Goal: Information Seeking & Learning: Learn about a topic

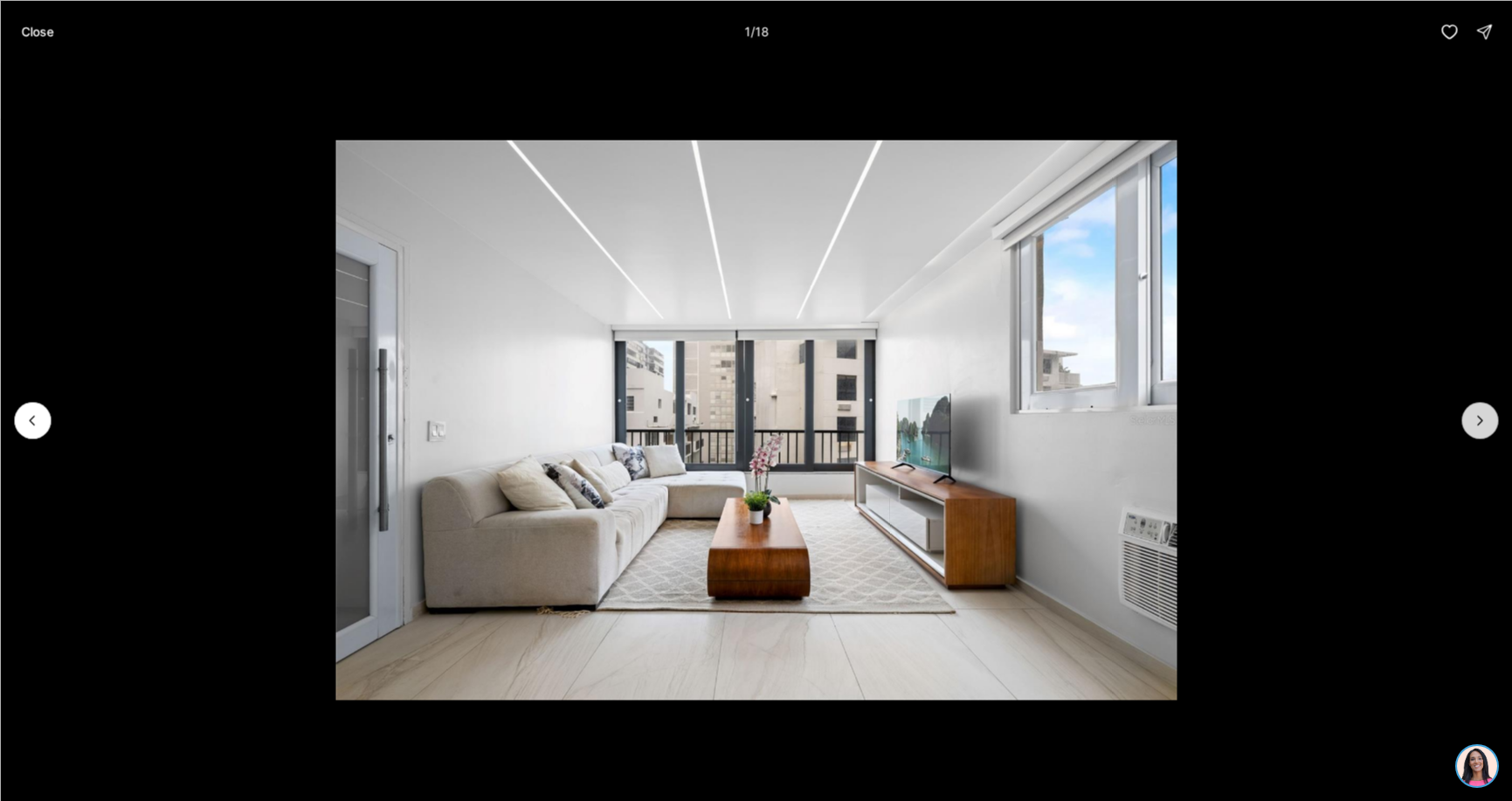
click at [1482, 418] on icon "Next slide" at bounding box center [1480, 420] width 18 height 18
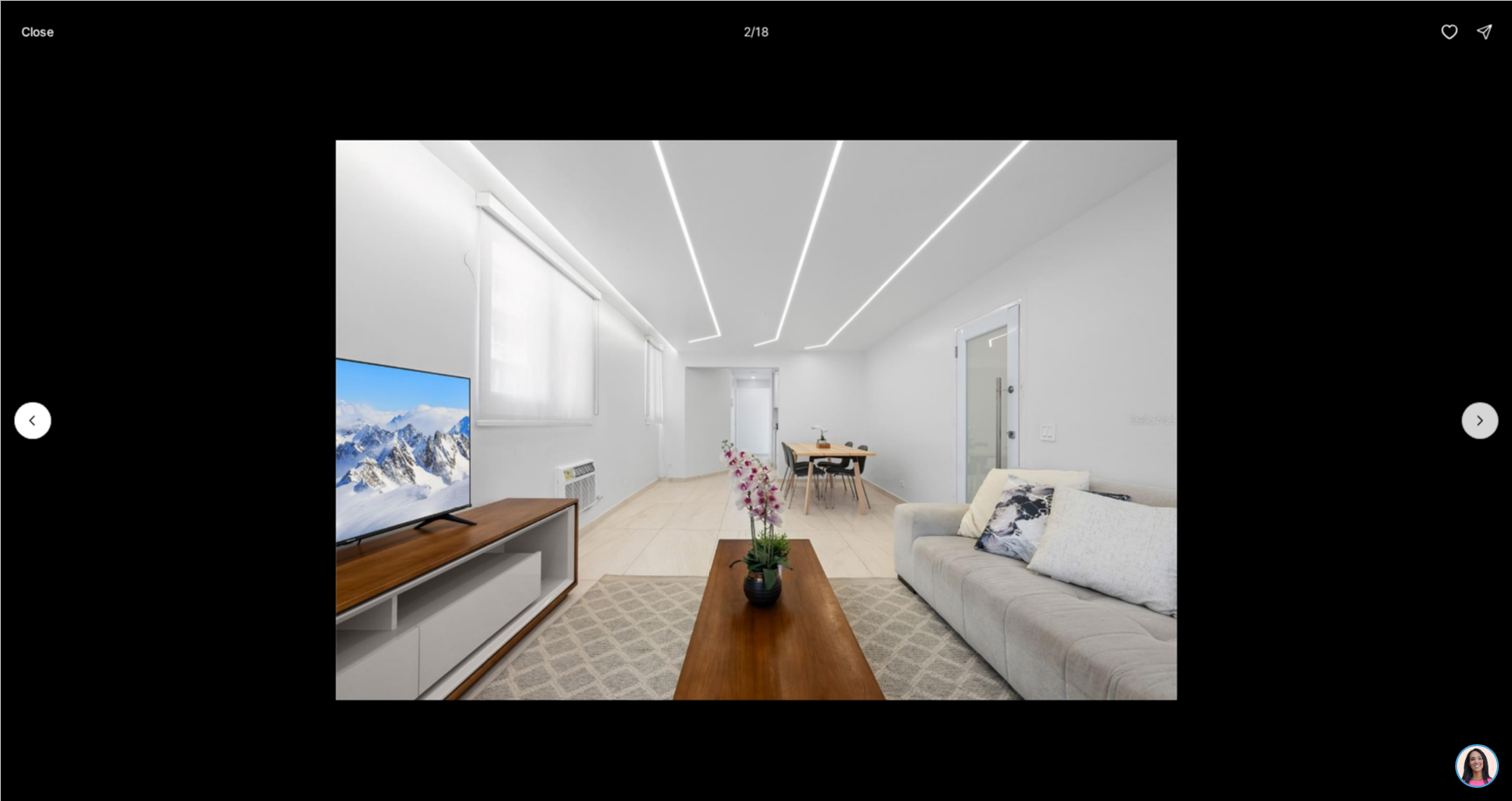
click at [1482, 418] on icon "Next slide" at bounding box center [1480, 420] width 18 height 18
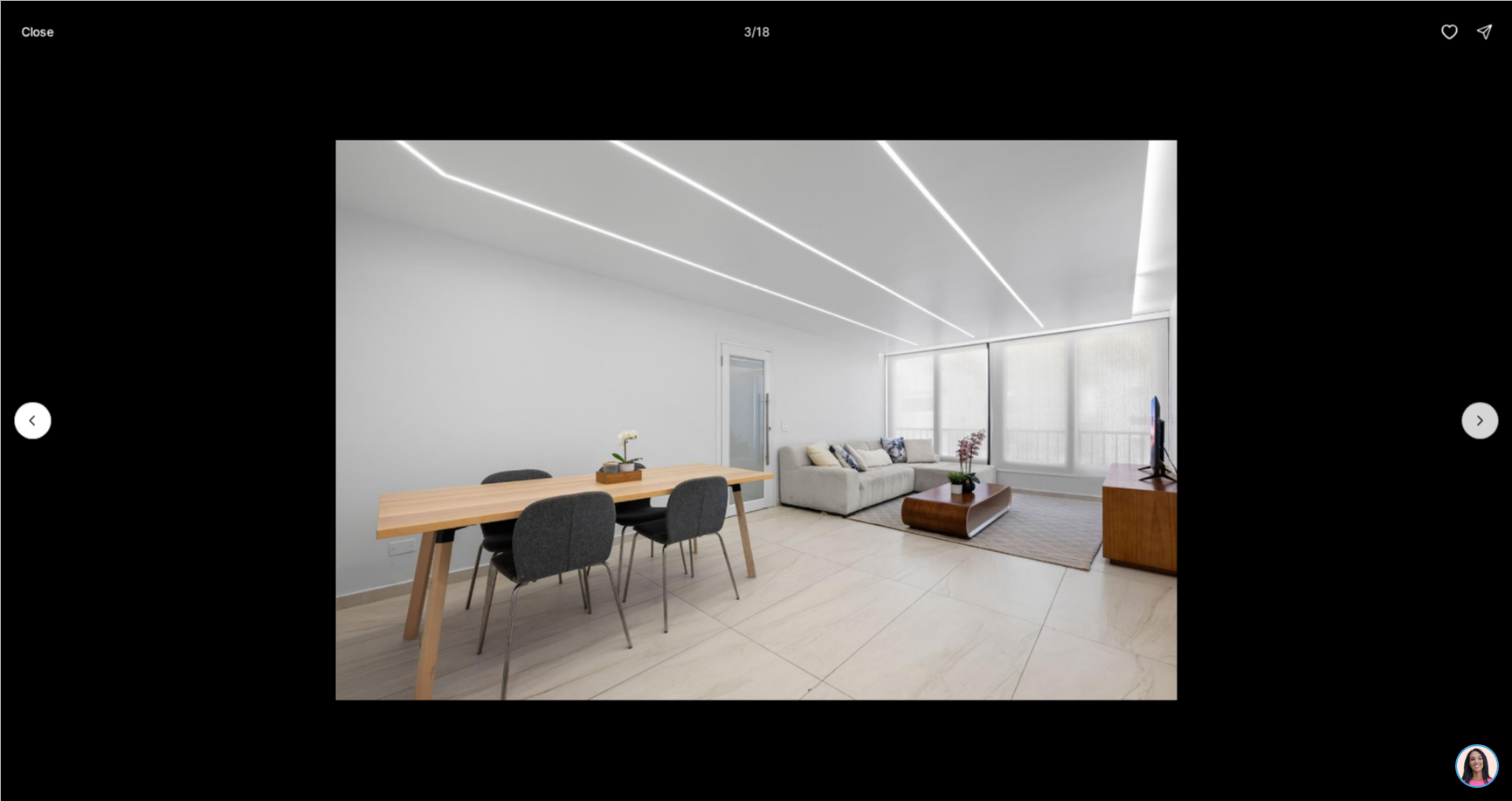
click at [1482, 418] on icon "Next slide" at bounding box center [1480, 420] width 18 height 18
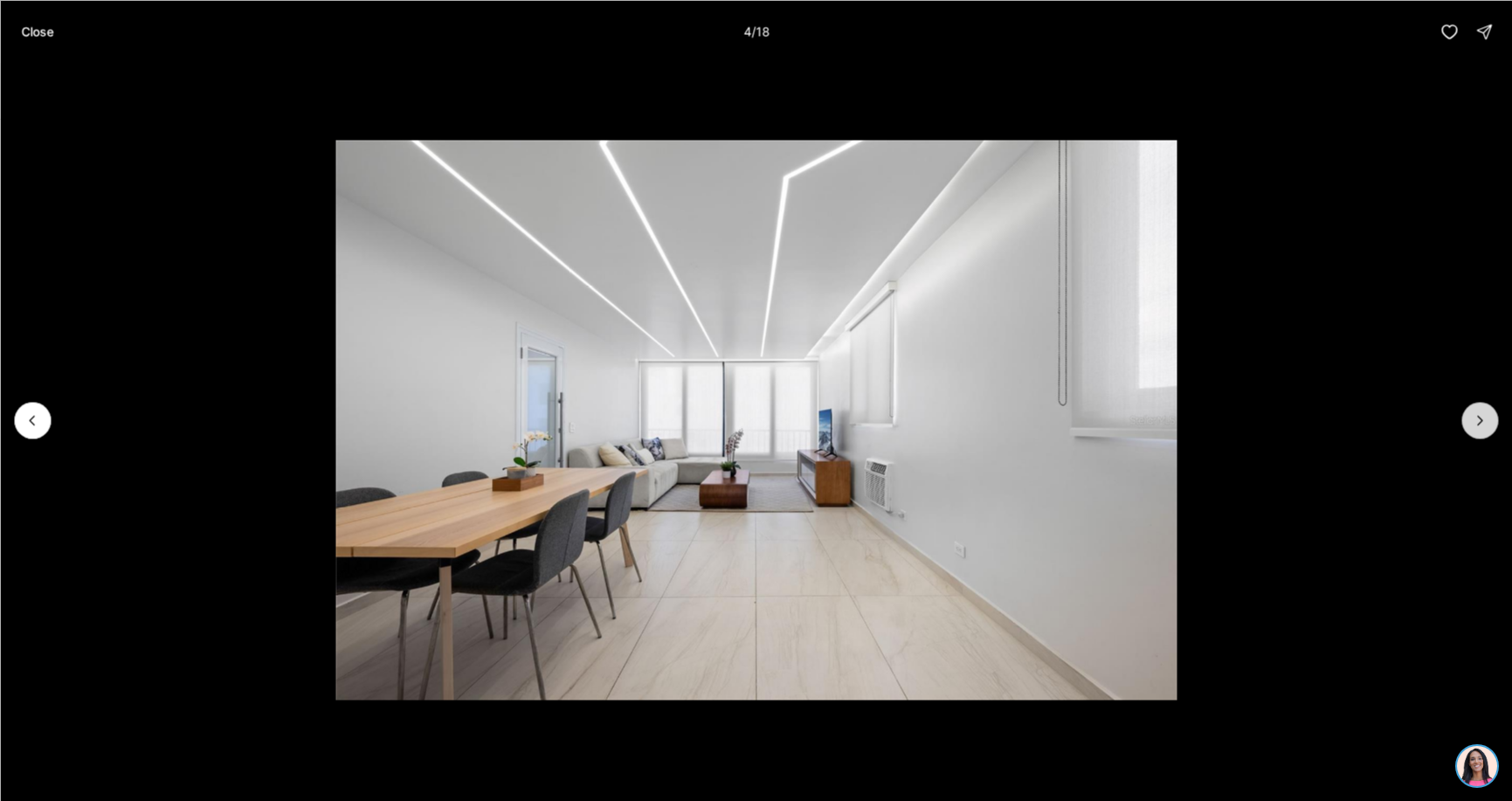
click at [1482, 418] on icon "Next slide" at bounding box center [1480, 420] width 18 height 18
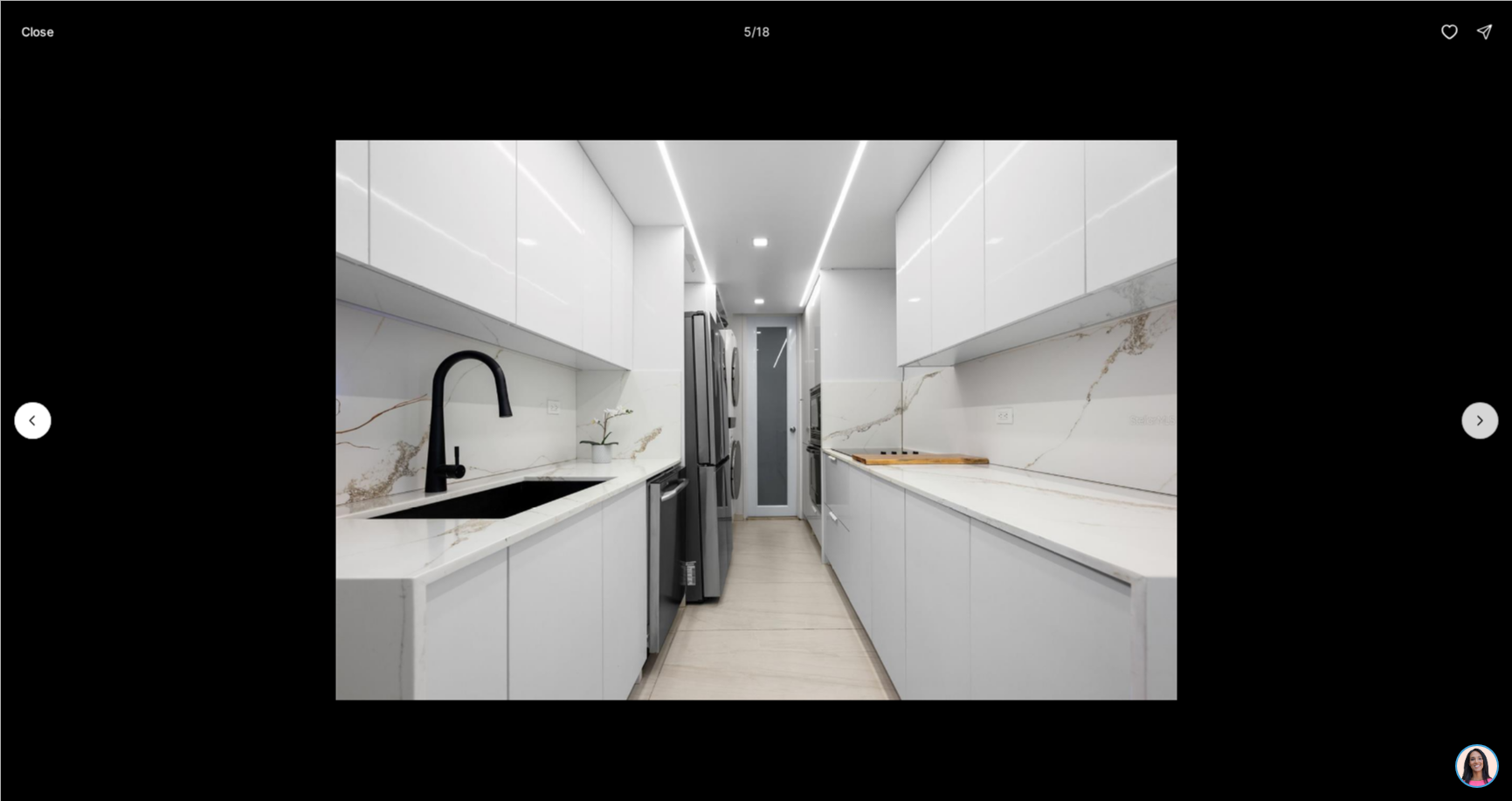
click at [1482, 418] on icon "Next slide" at bounding box center [1480, 420] width 18 height 18
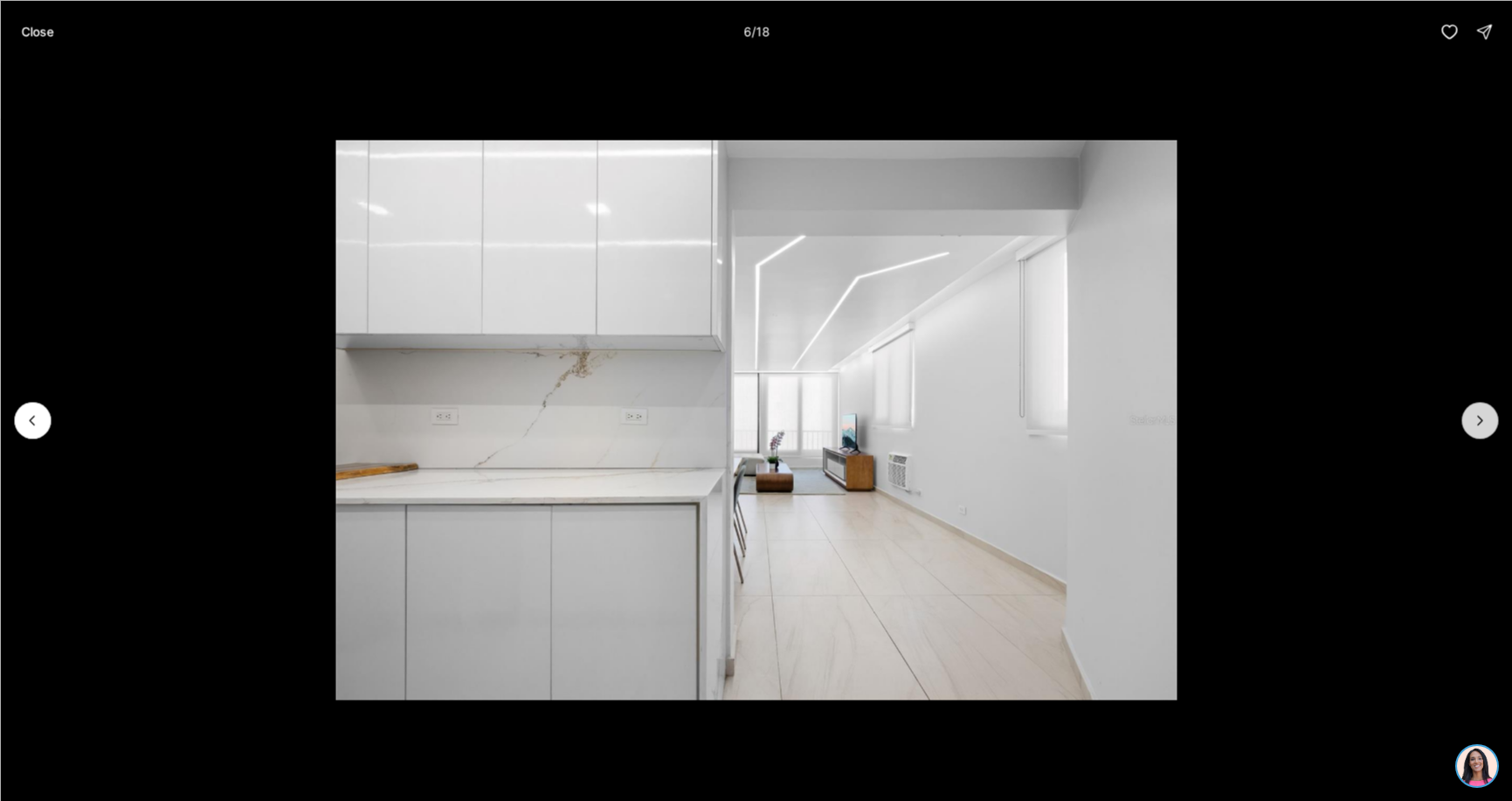
click at [1482, 418] on icon "Next slide" at bounding box center [1480, 420] width 18 height 18
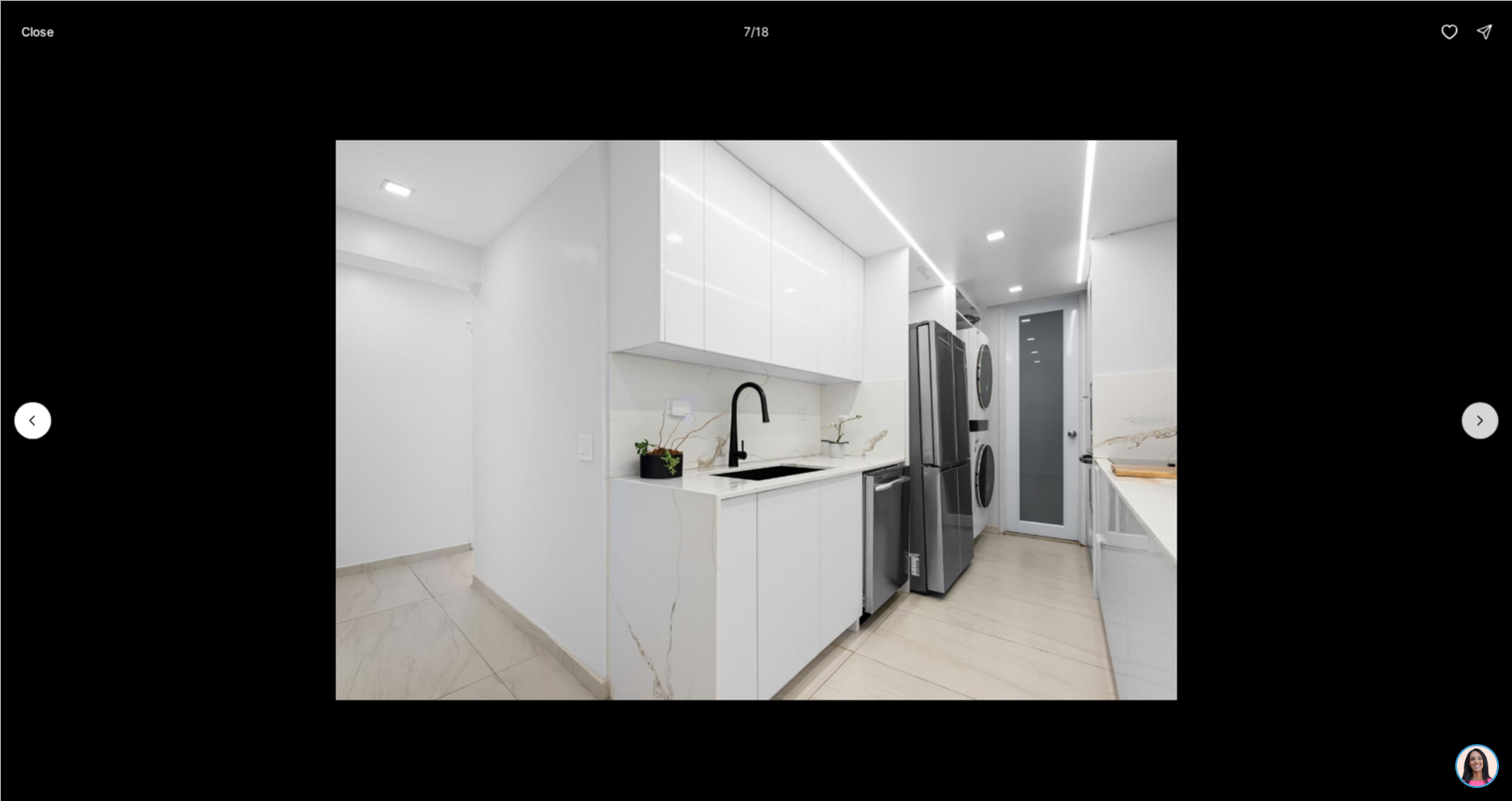
click at [1482, 418] on icon "Next slide" at bounding box center [1480, 420] width 18 height 18
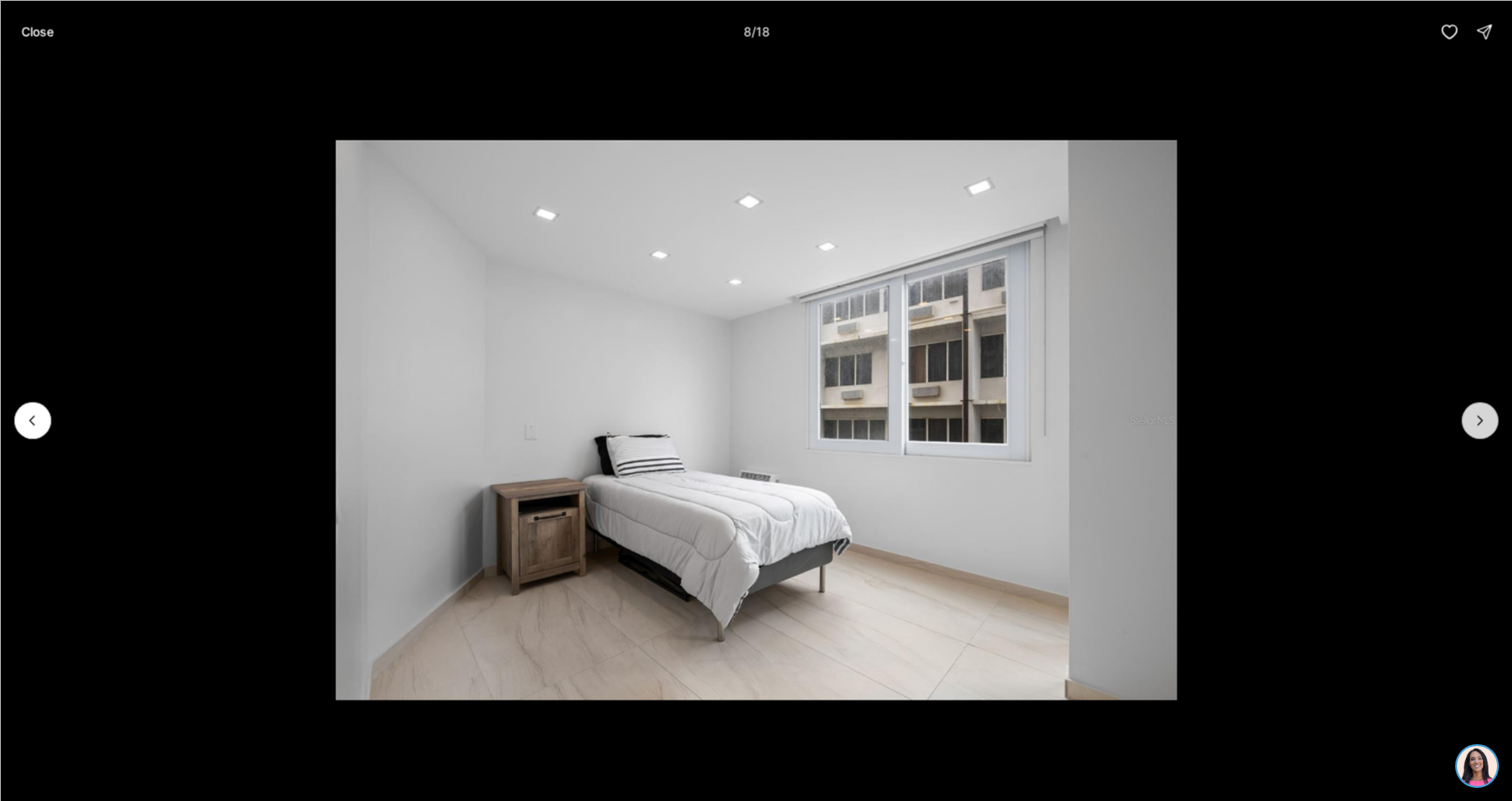
click at [1482, 418] on icon "Next slide" at bounding box center [1480, 420] width 18 height 18
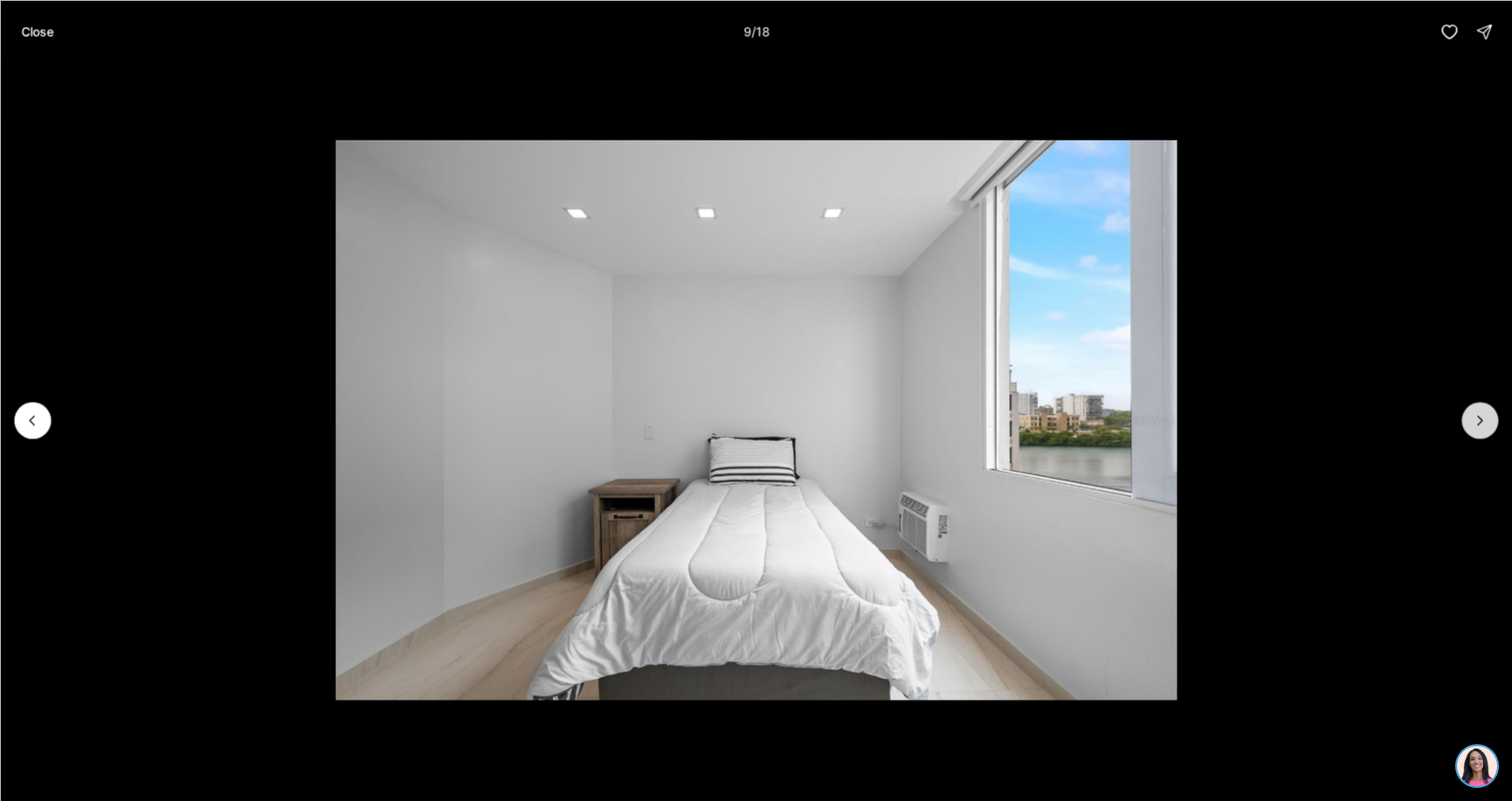
click at [1482, 418] on icon "Next slide" at bounding box center [1480, 420] width 18 height 18
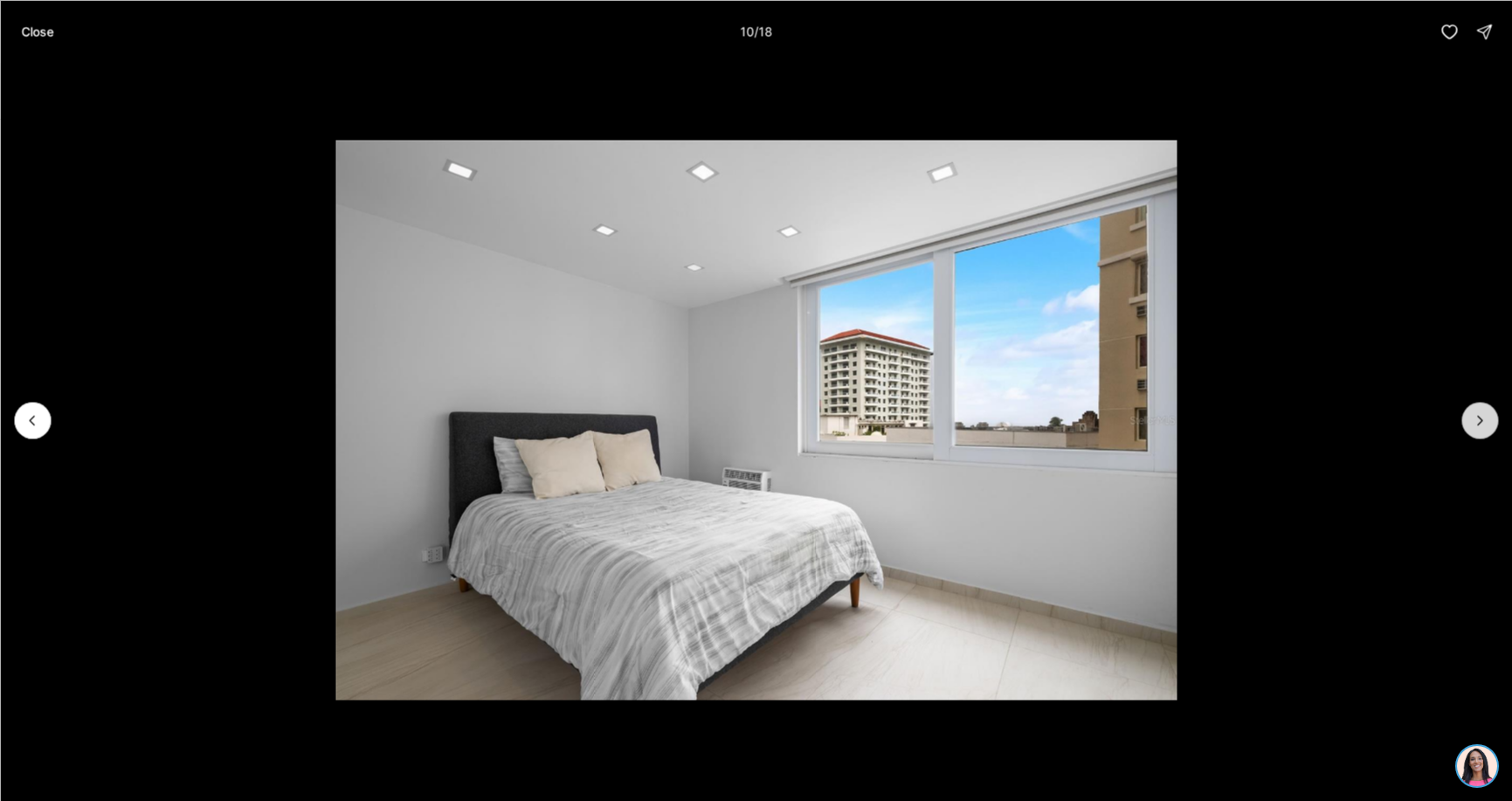
click at [1482, 418] on icon "Next slide" at bounding box center [1480, 420] width 18 height 18
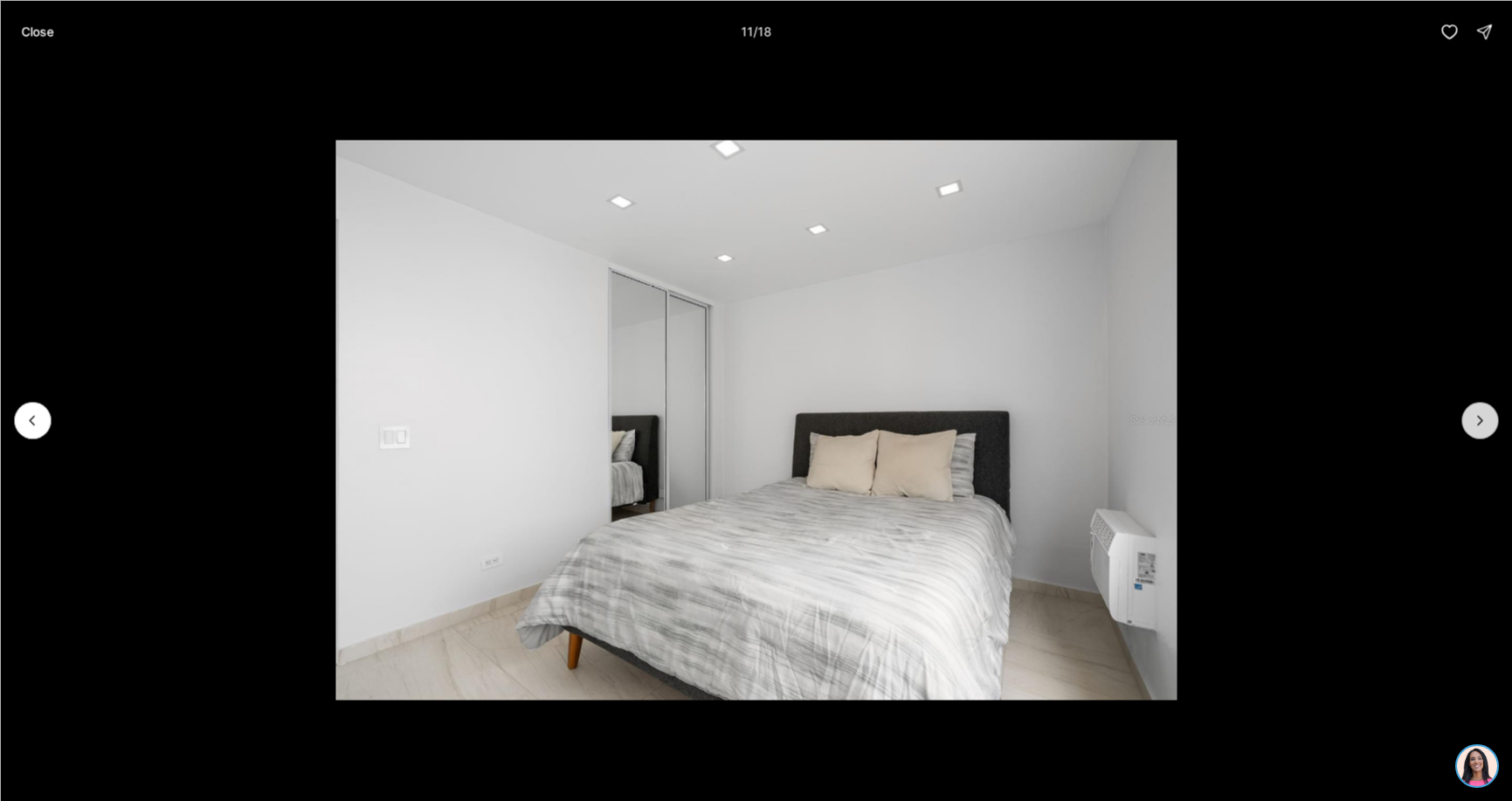
click at [1481, 420] on icon "Next slide" at bounding box center [1480, 420] width 18 height 18
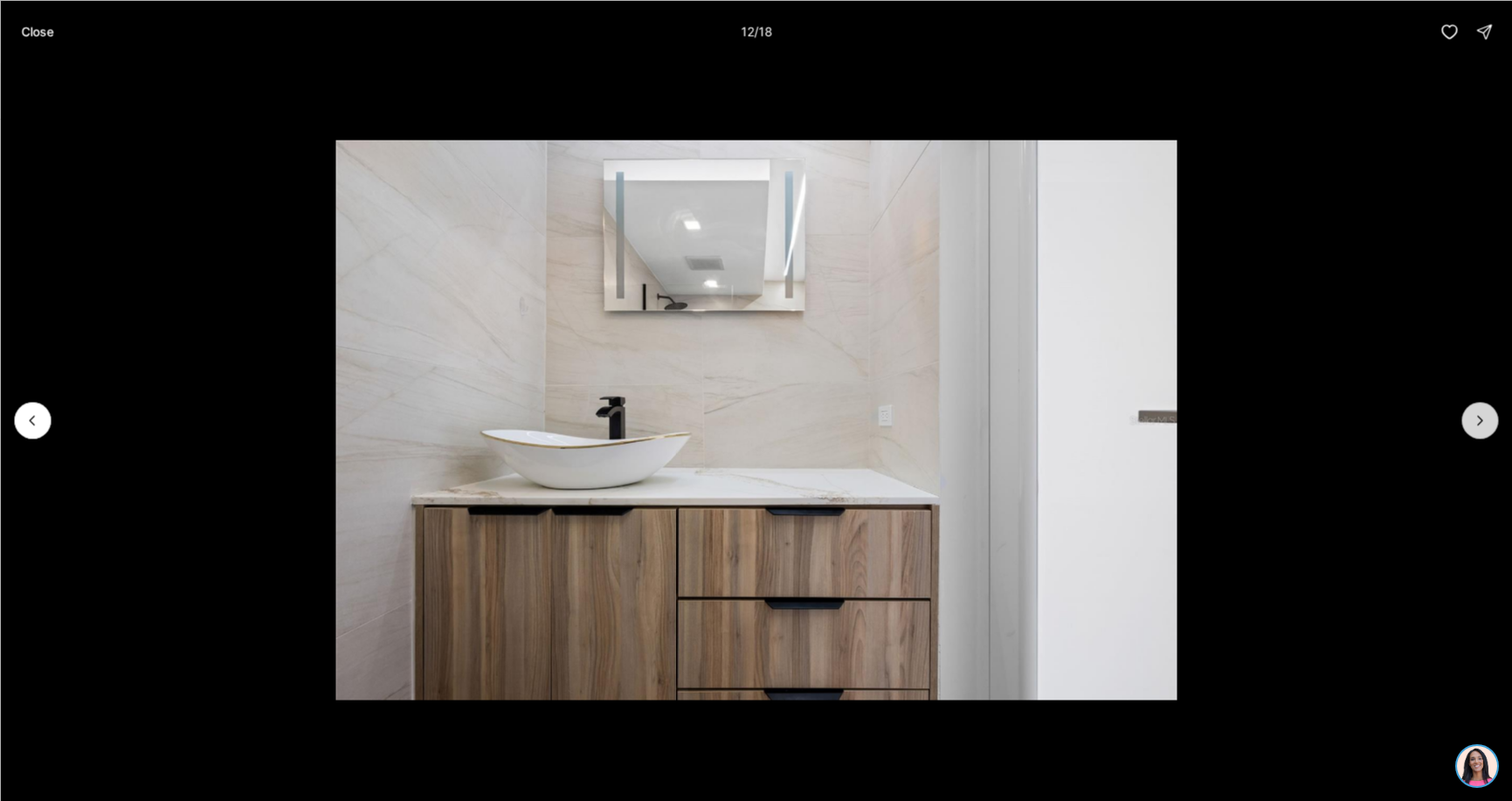
click at [1481, 420] on icon "Next slide" at bounding box center [1480, 420] width 18 height 18
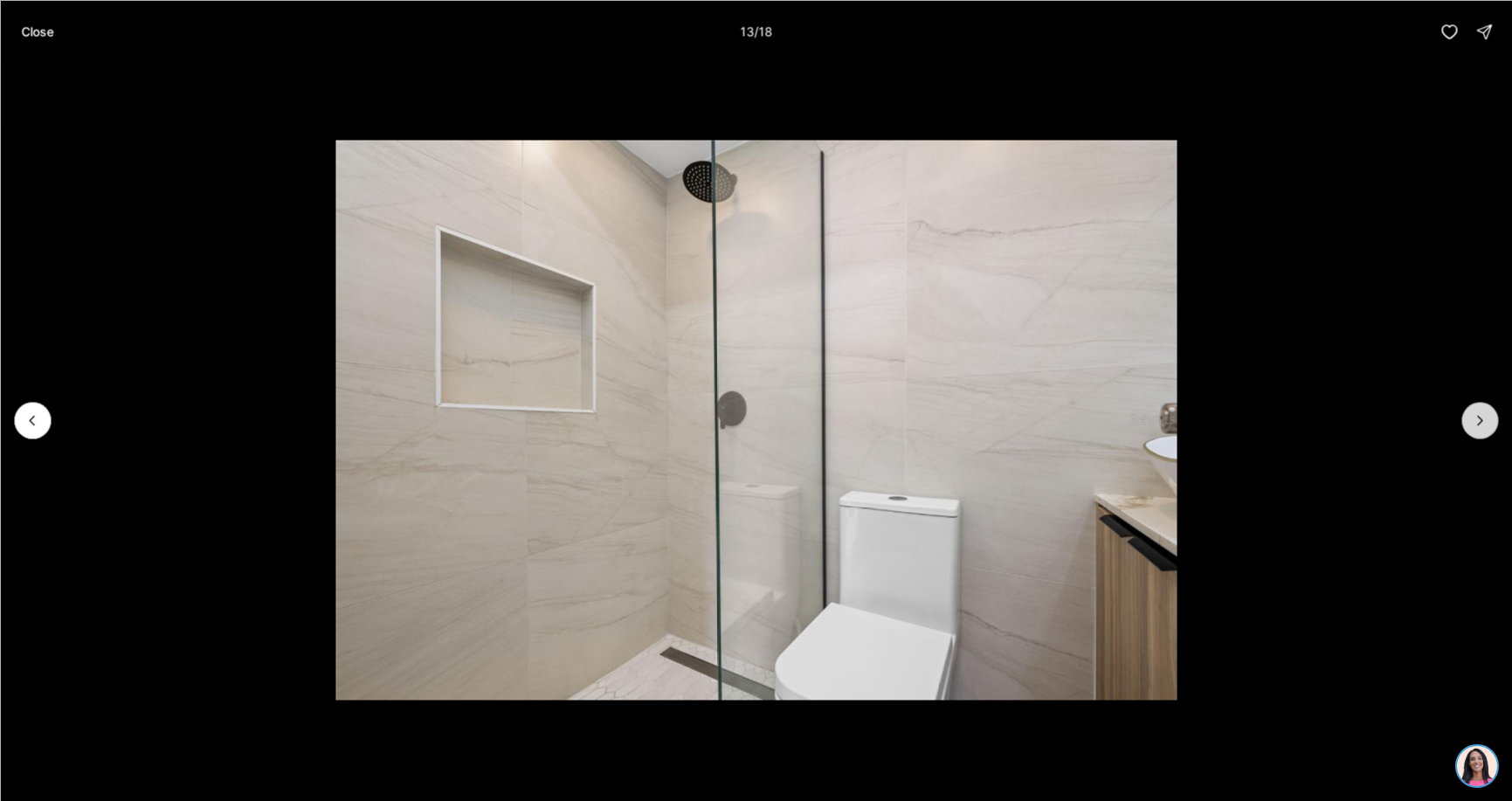
click at [1480, 420] on icon "Next slide" at bounding box center [1480, 420] width 18 height 18
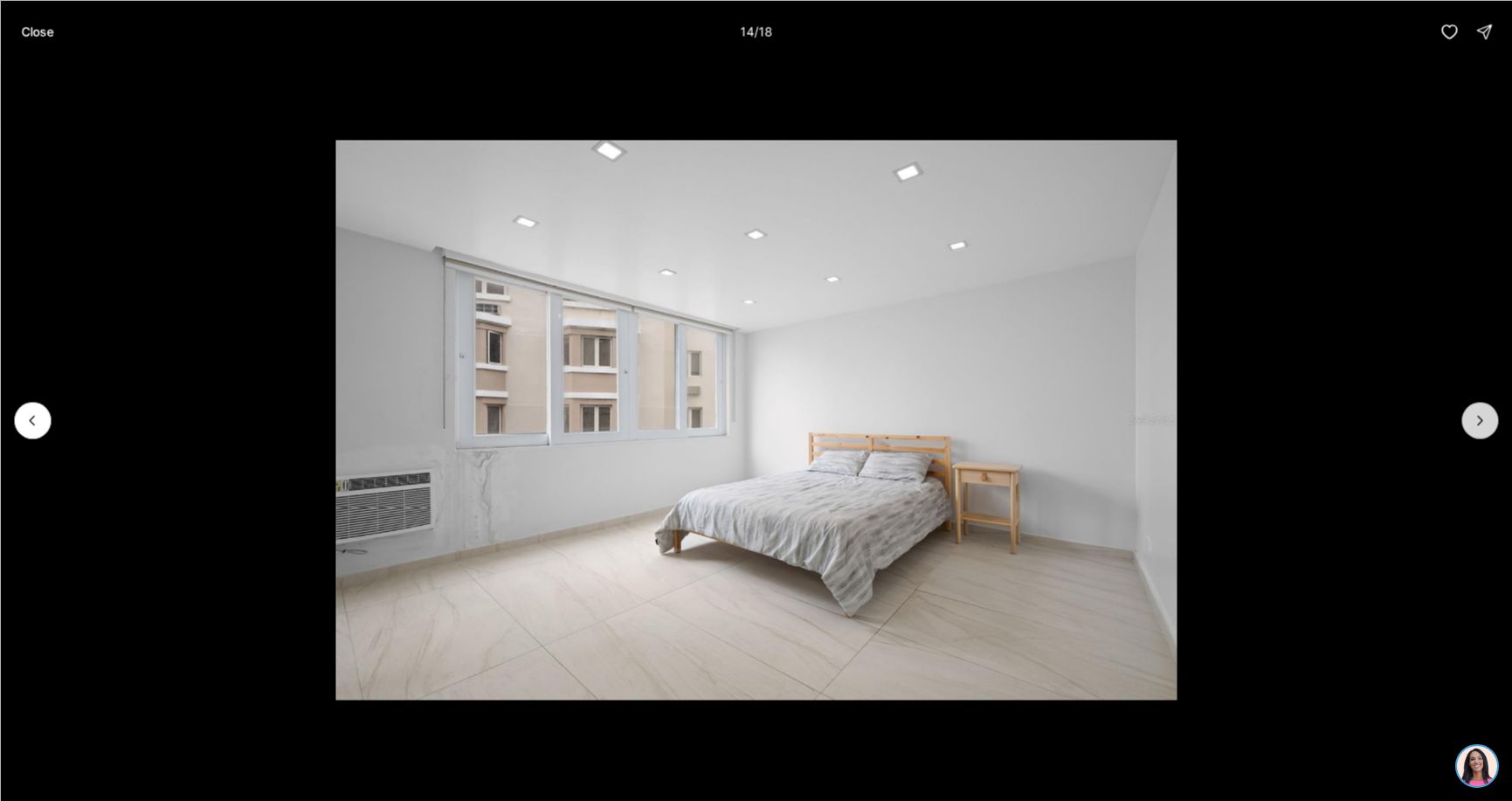
click at [1480, 420] on icon "Next slide" at bounding box center [1480, 420] width 18 height 18
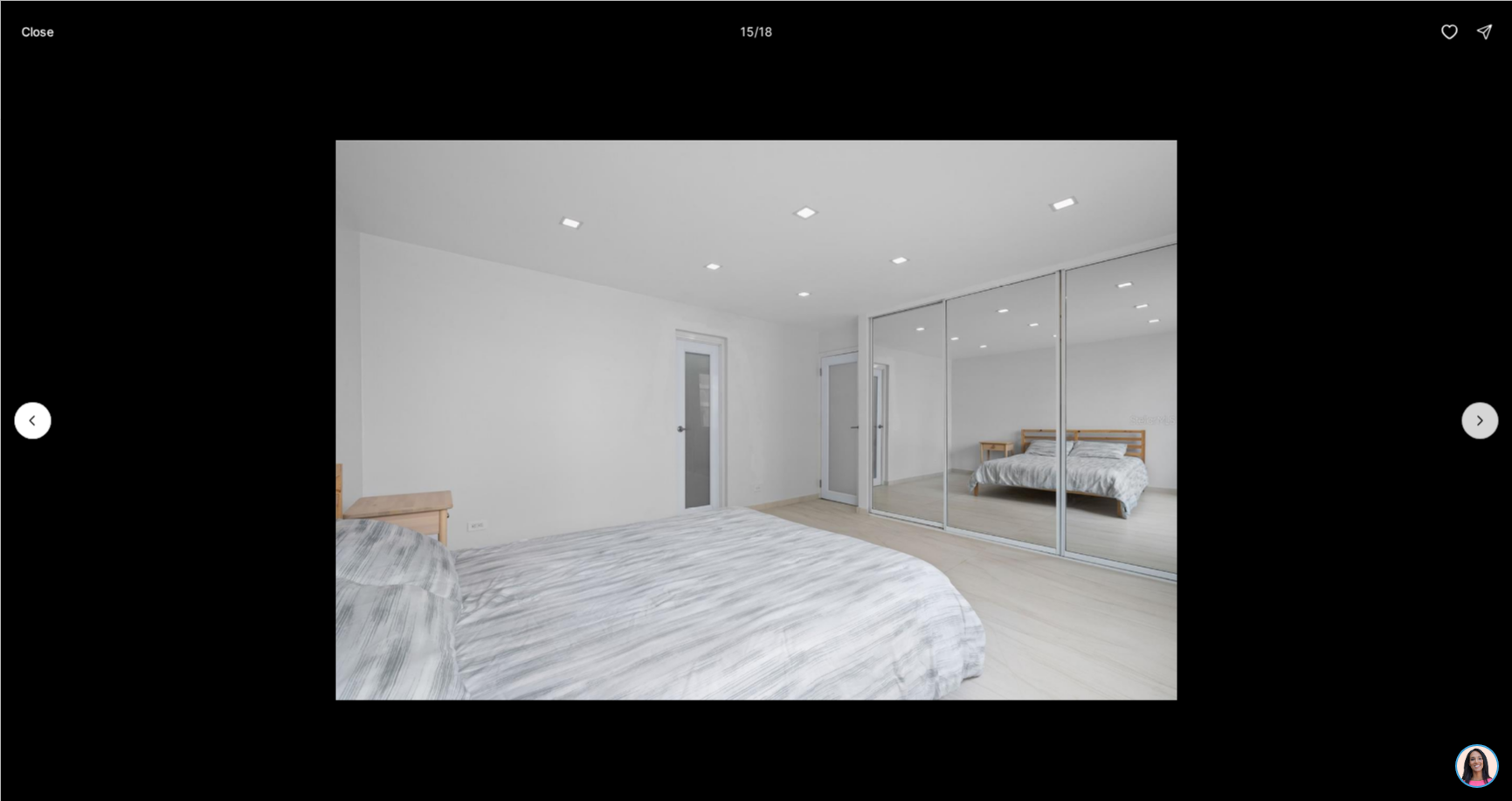
click at [1480, 420] on icon "Next slide" at bounding box center [1480, 420] width 18 height 18
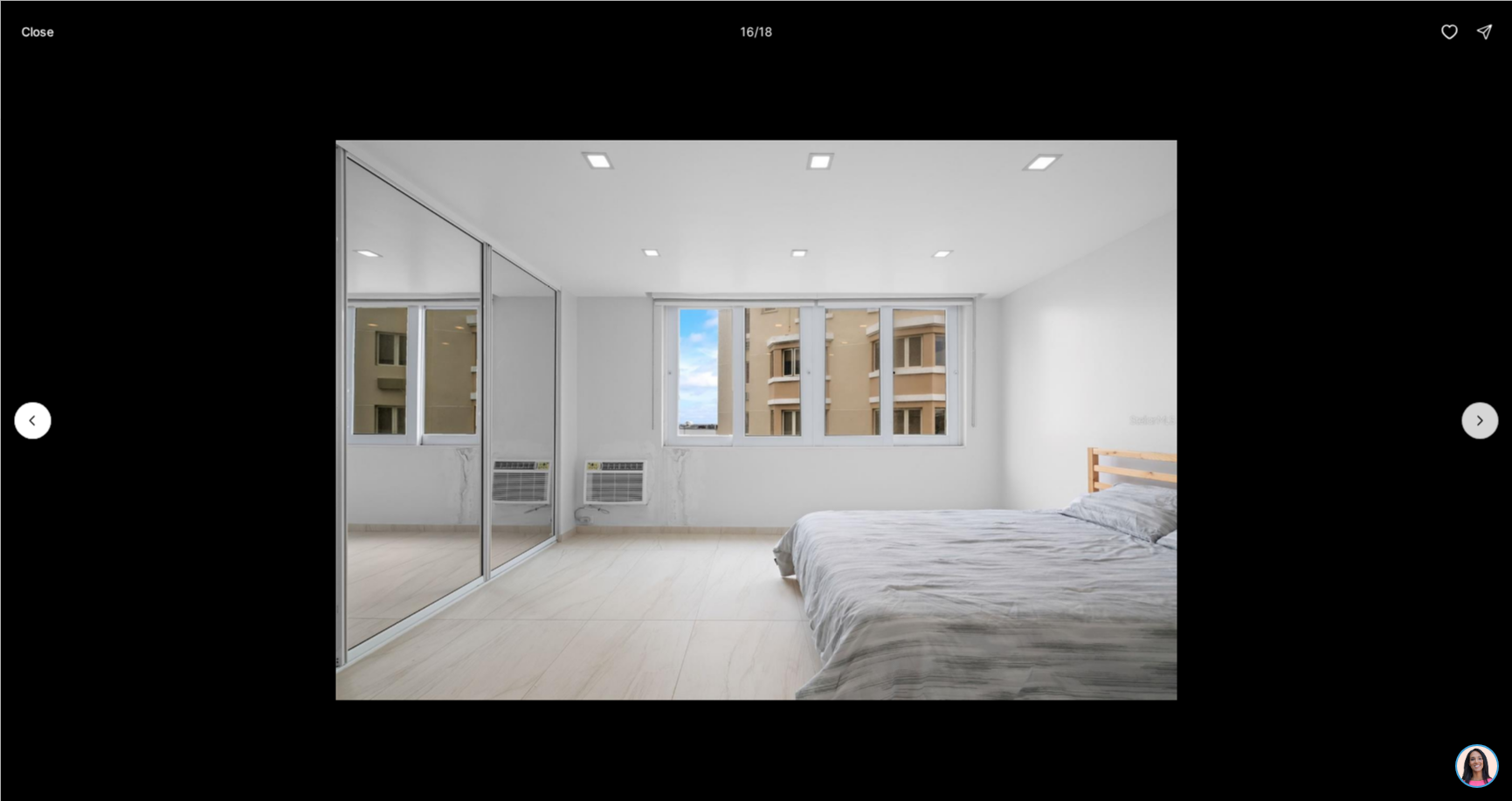
click at [1480, 420] on icon "Next slide" at bounding box center [1480, 420] width 18 height 18
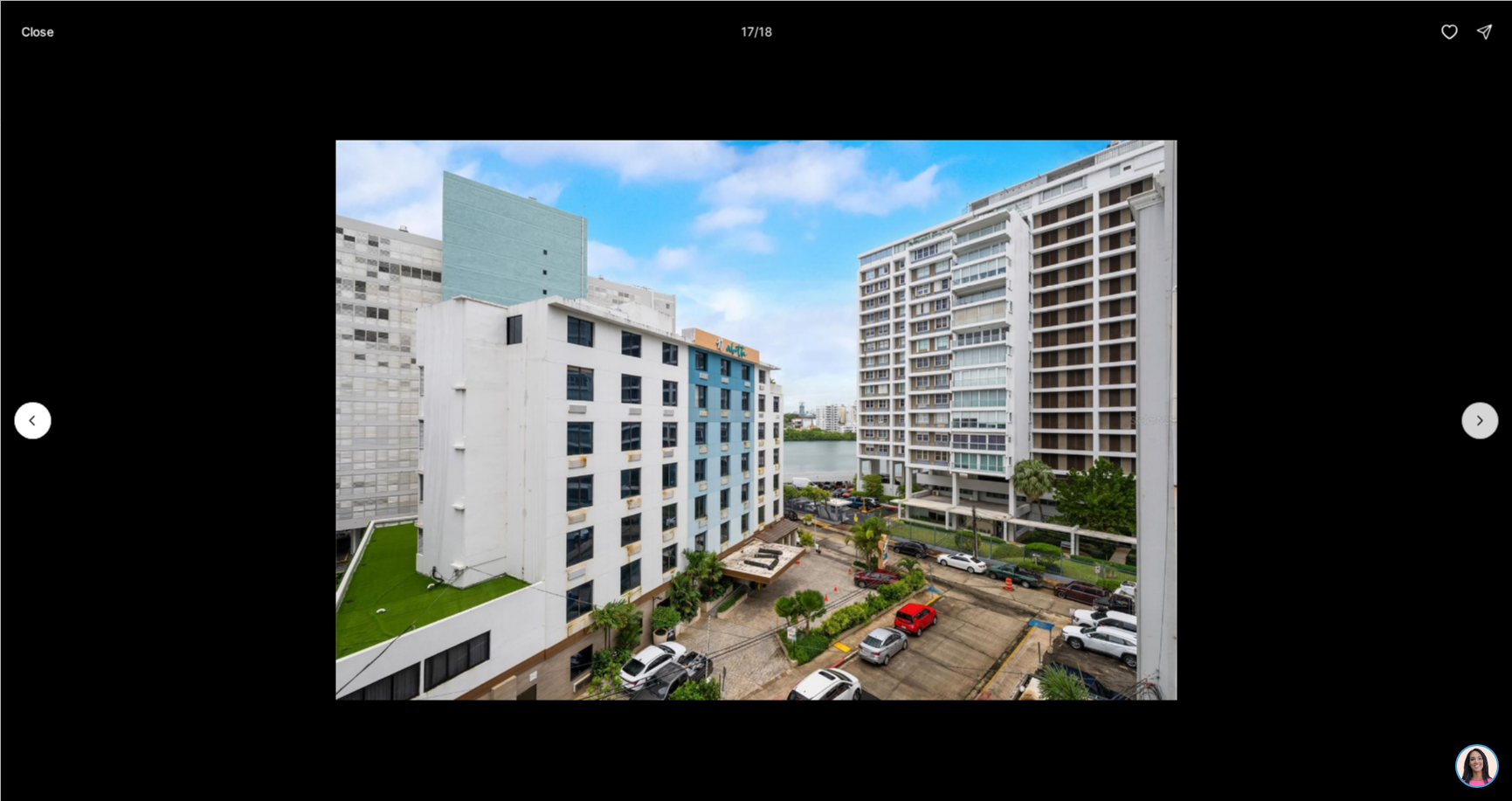
click at [1474, 415] on icon "Next slide" at bounding box center [1480, 420] width 18 height 18
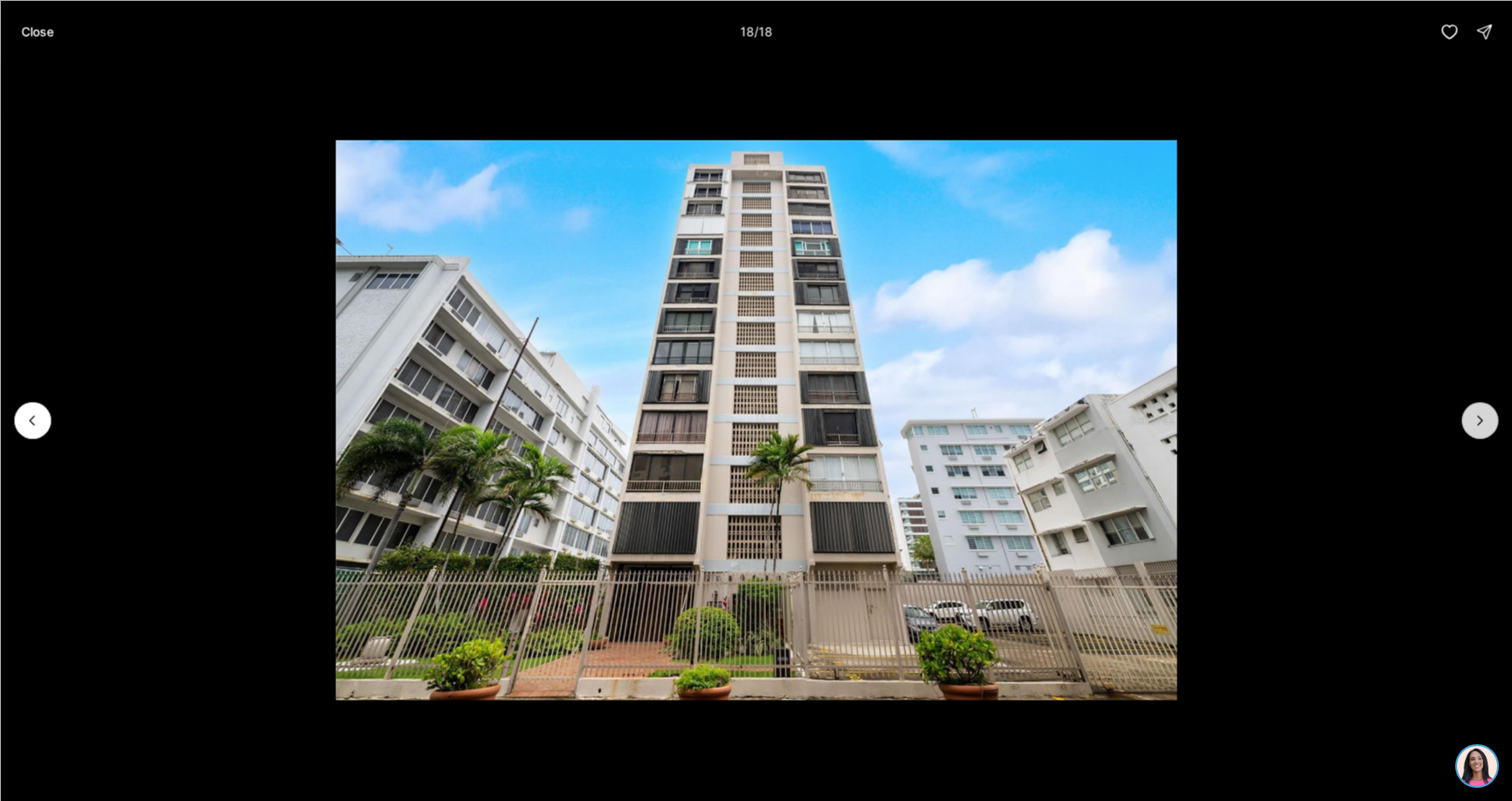
click at [1474, 415] on div at bounding box center [1480, 420] width 37 height 37
click at [1478, 421] on div at bounding box center [1480, 420] width 37 height 37
click at [1477, 421] on div at bounding box center [1480, 420] width 37 height 37
click at [46, 32] on p "Close" at bounding box center [37, 31] width 32 height 14
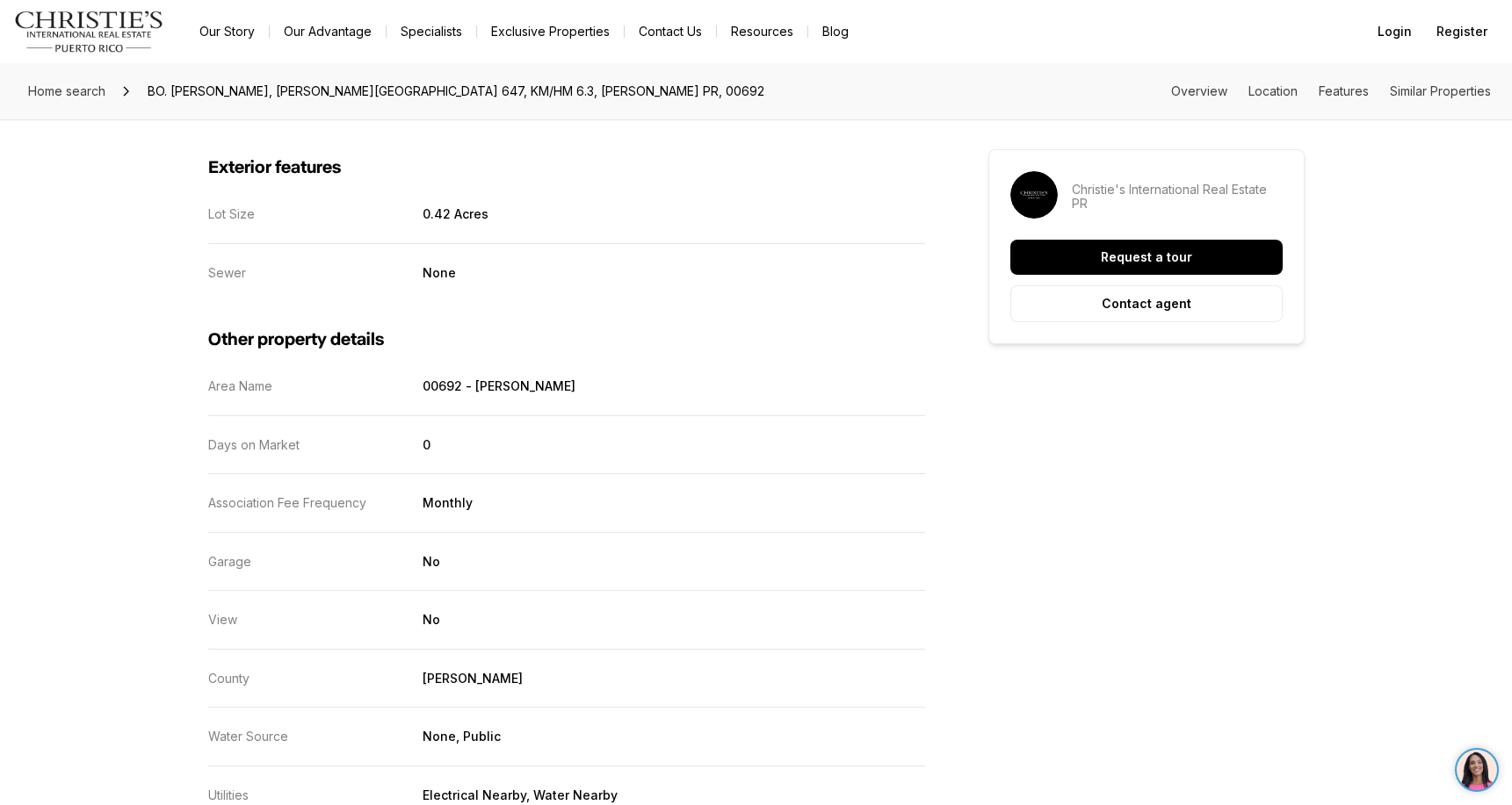
scroll to position [1931, 0]
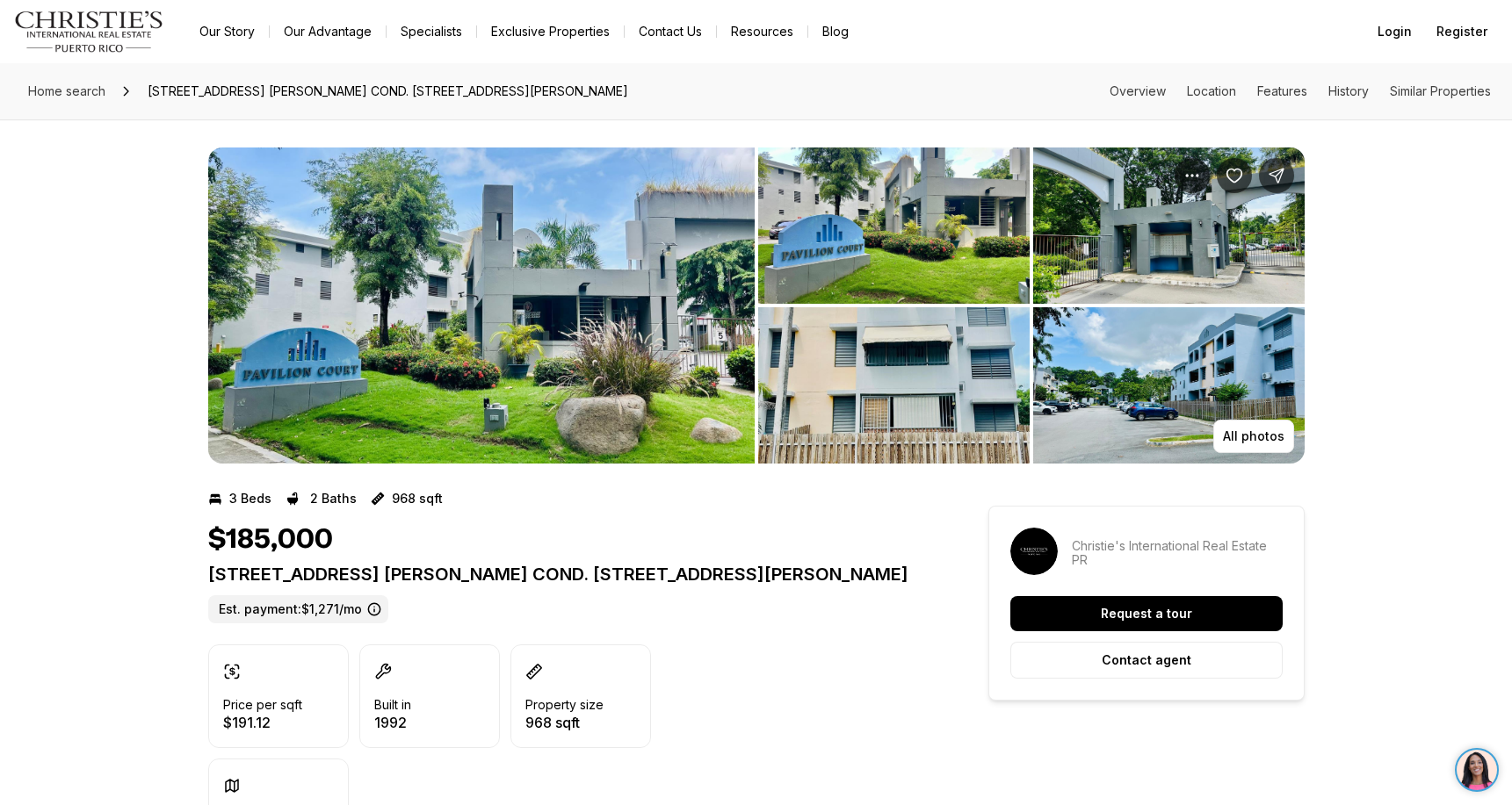
click at [576, 330] on img "View image gallery" at bounding box center [481, 305] width 546 height 316
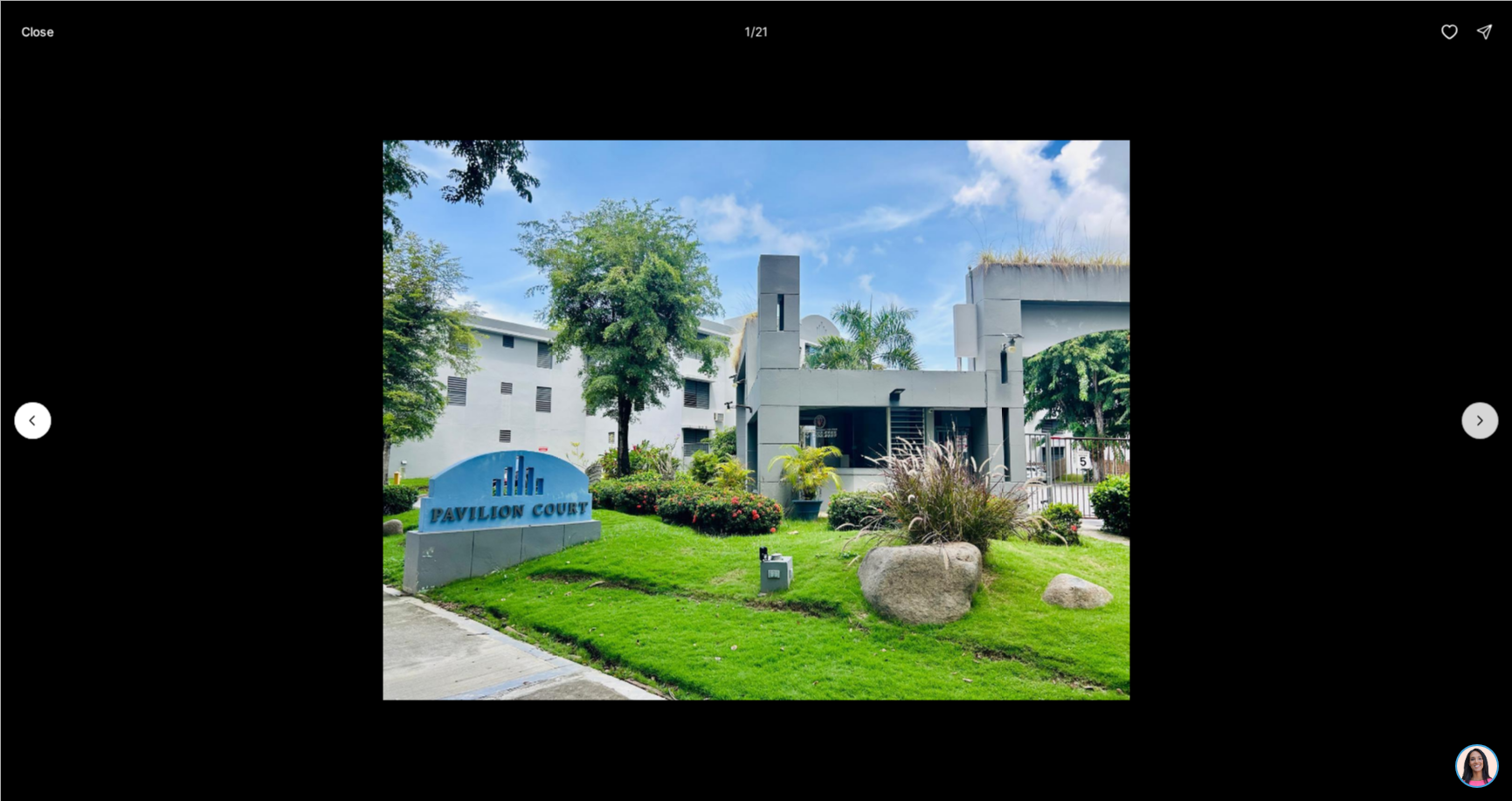
click at [1482, 420] on icon "Next slide" at bounding box center [1480, 420] width 5 height 8
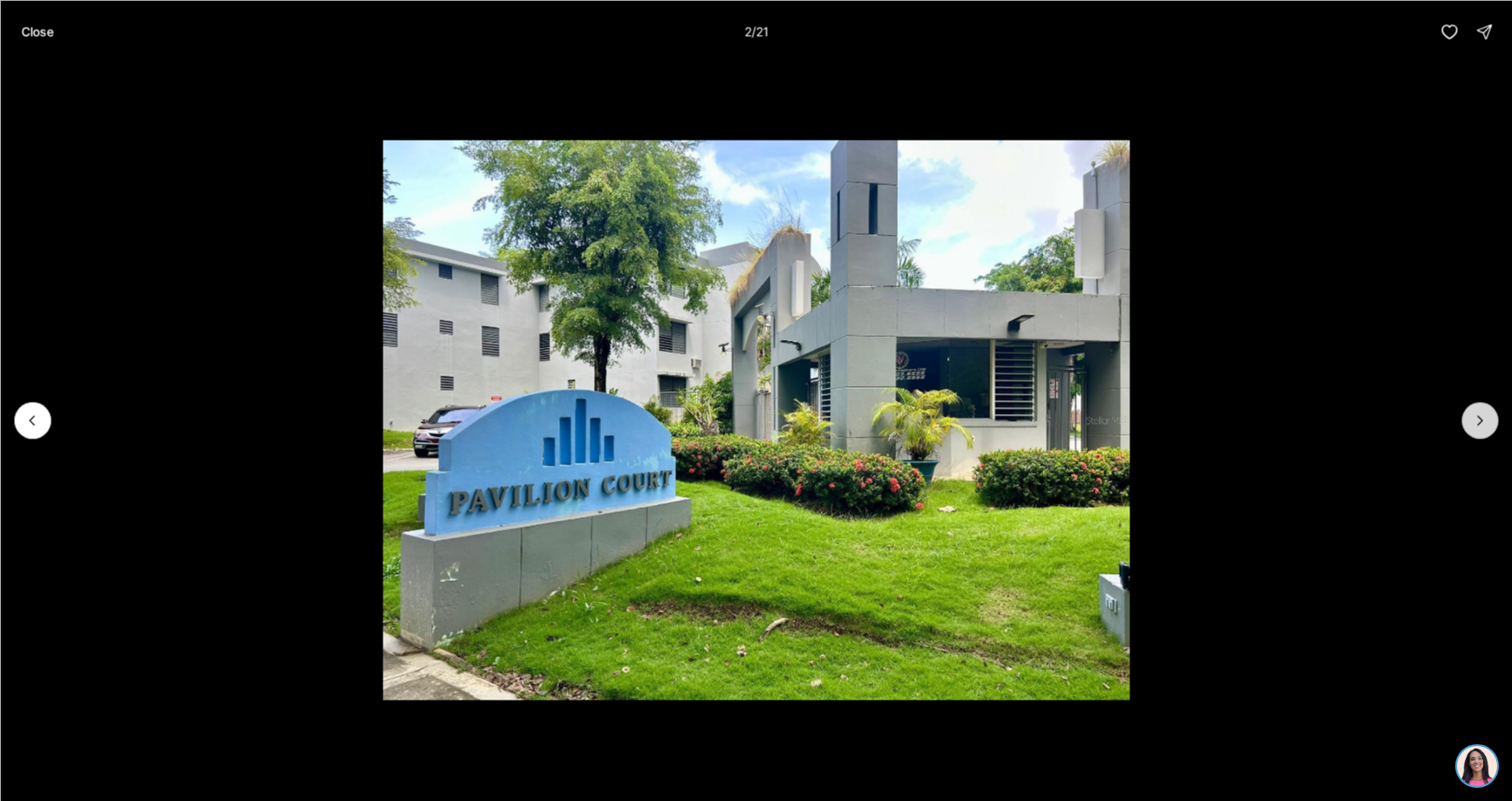
click at [1482, 420] on icon "Next slide" at bounding box center [1480, 420] width 5 height 8
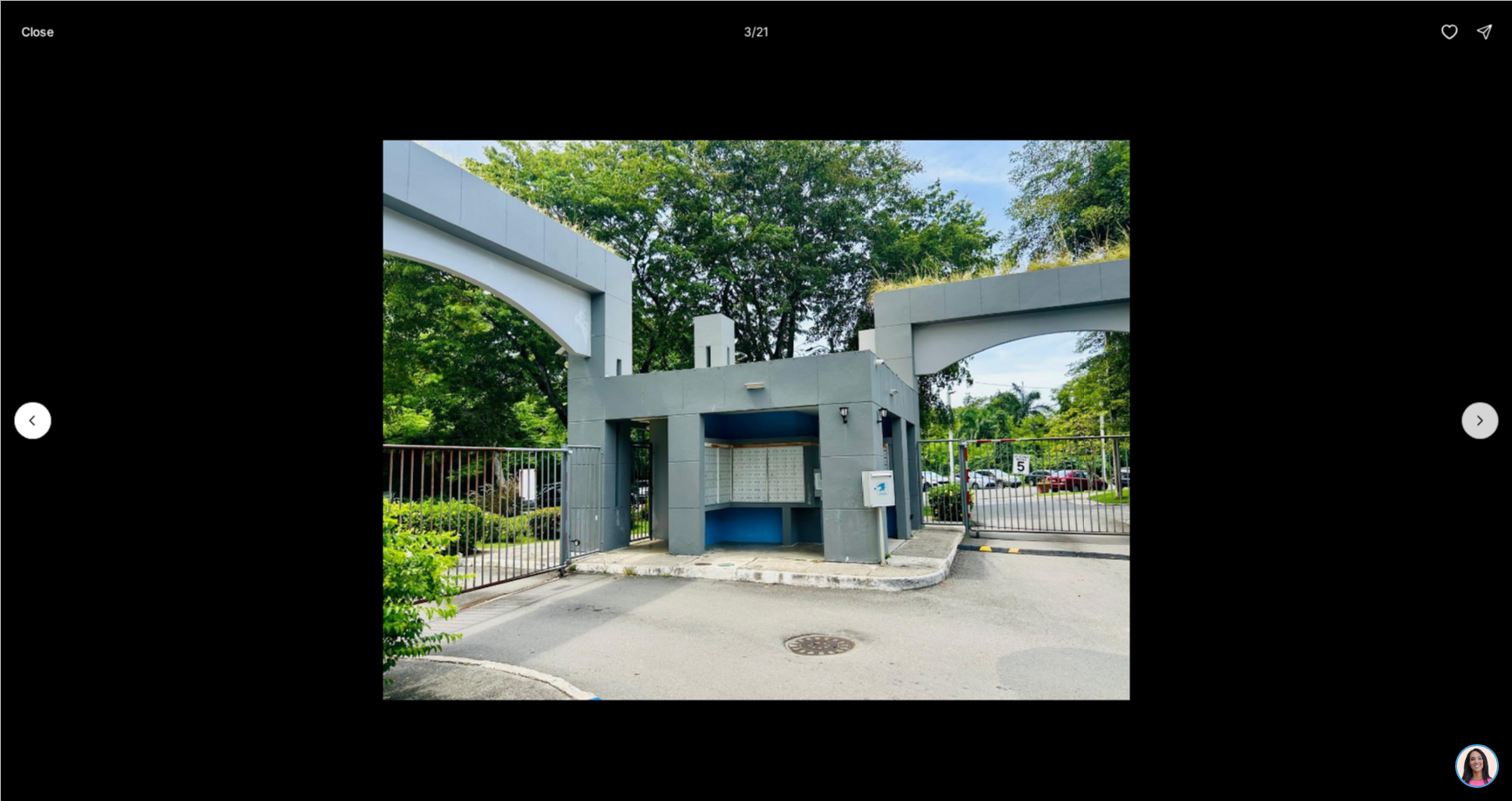
click at [1482, 420] on icon "Next slide" at bounding box center [1480, 420] width 5 height 8
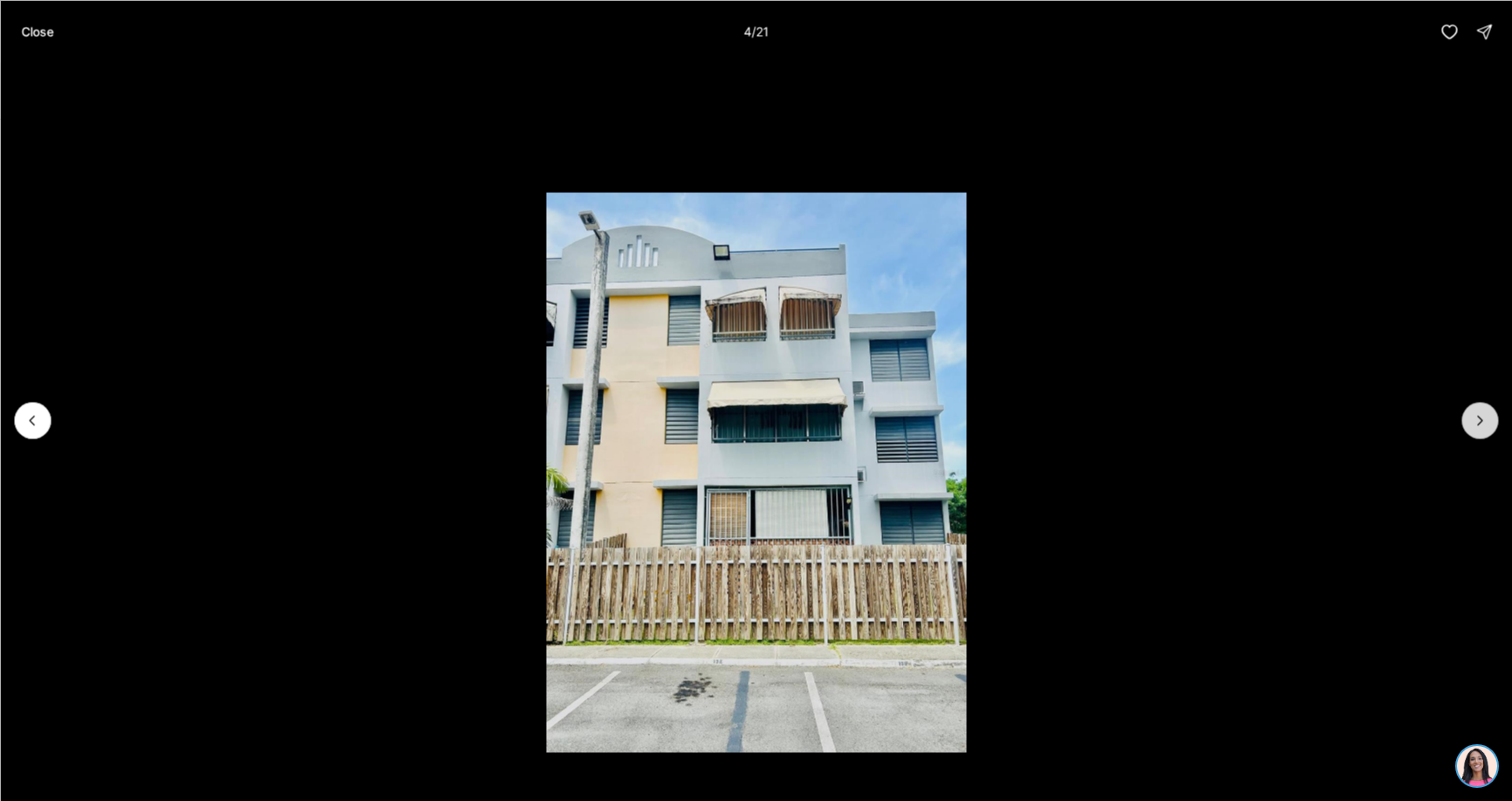
click at [1482, 420] on icon "Next slide" at bounding box center [1480, 420] width 5 height 8
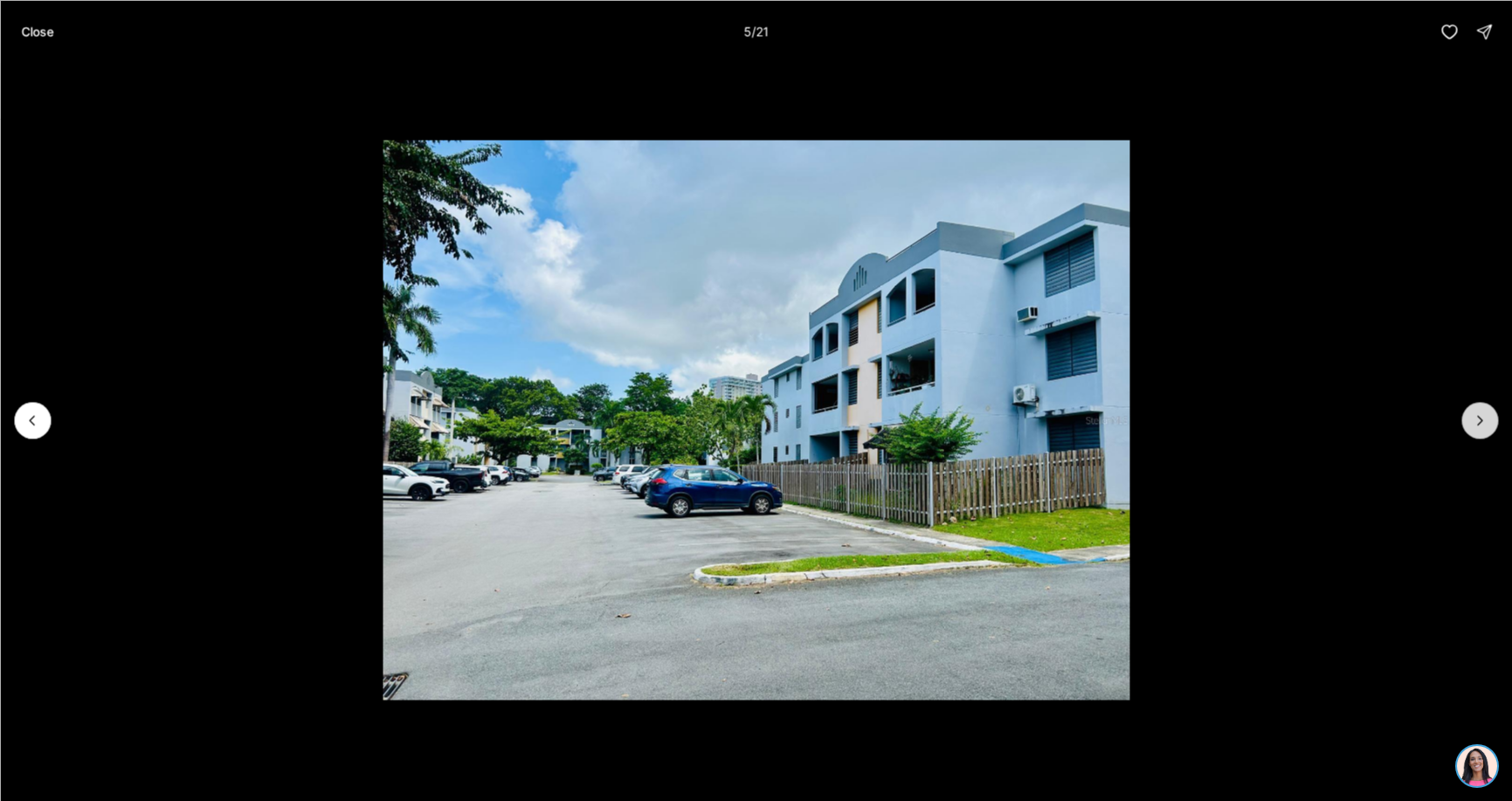
click at [1481, 420] on icon "Next slide" at bounding box center [1480, 420] width 18 height 18
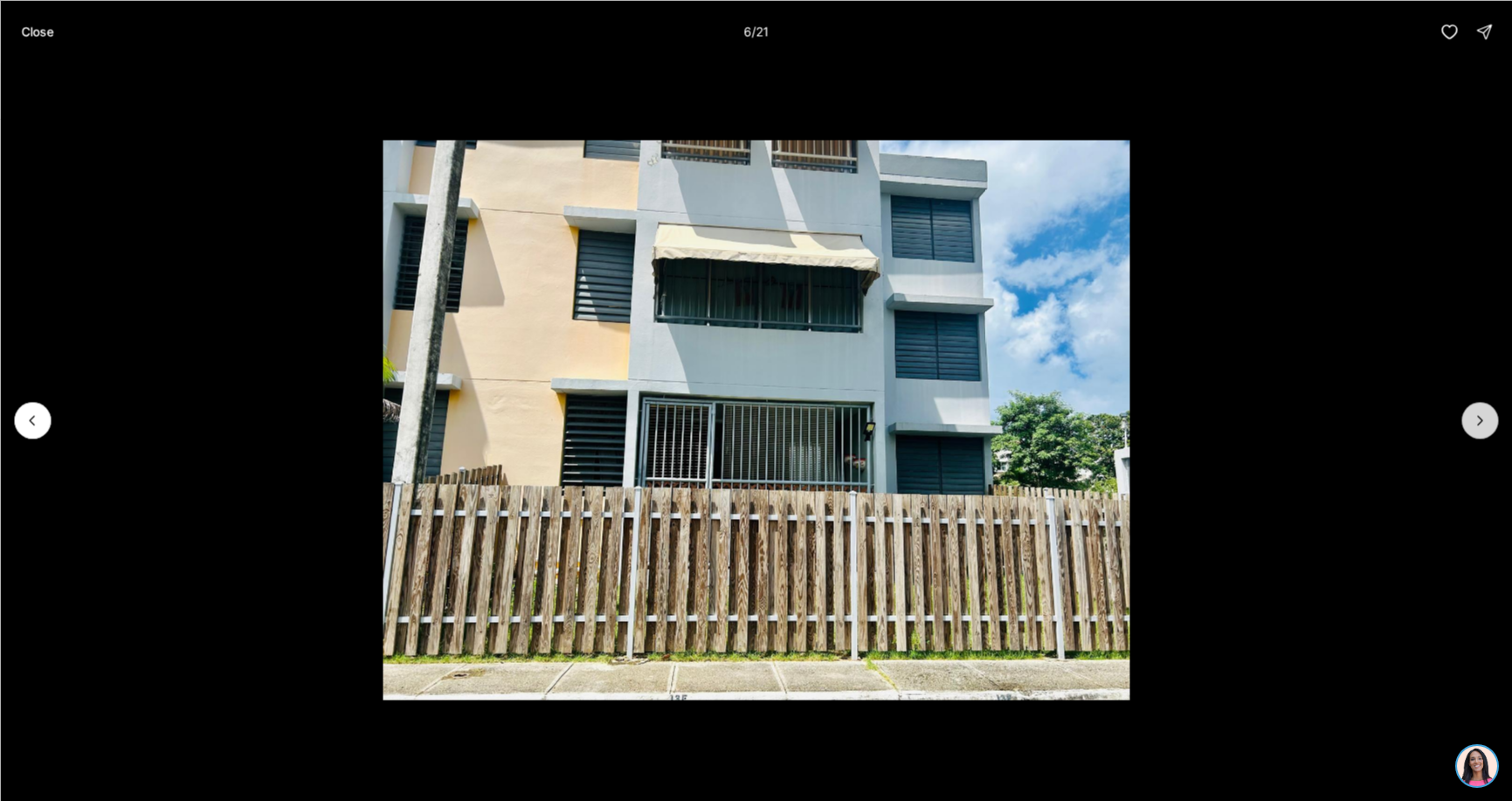
click at [1481, 420] on icon "Next slide" at bounding box center [1480, 420] width 18 height 18
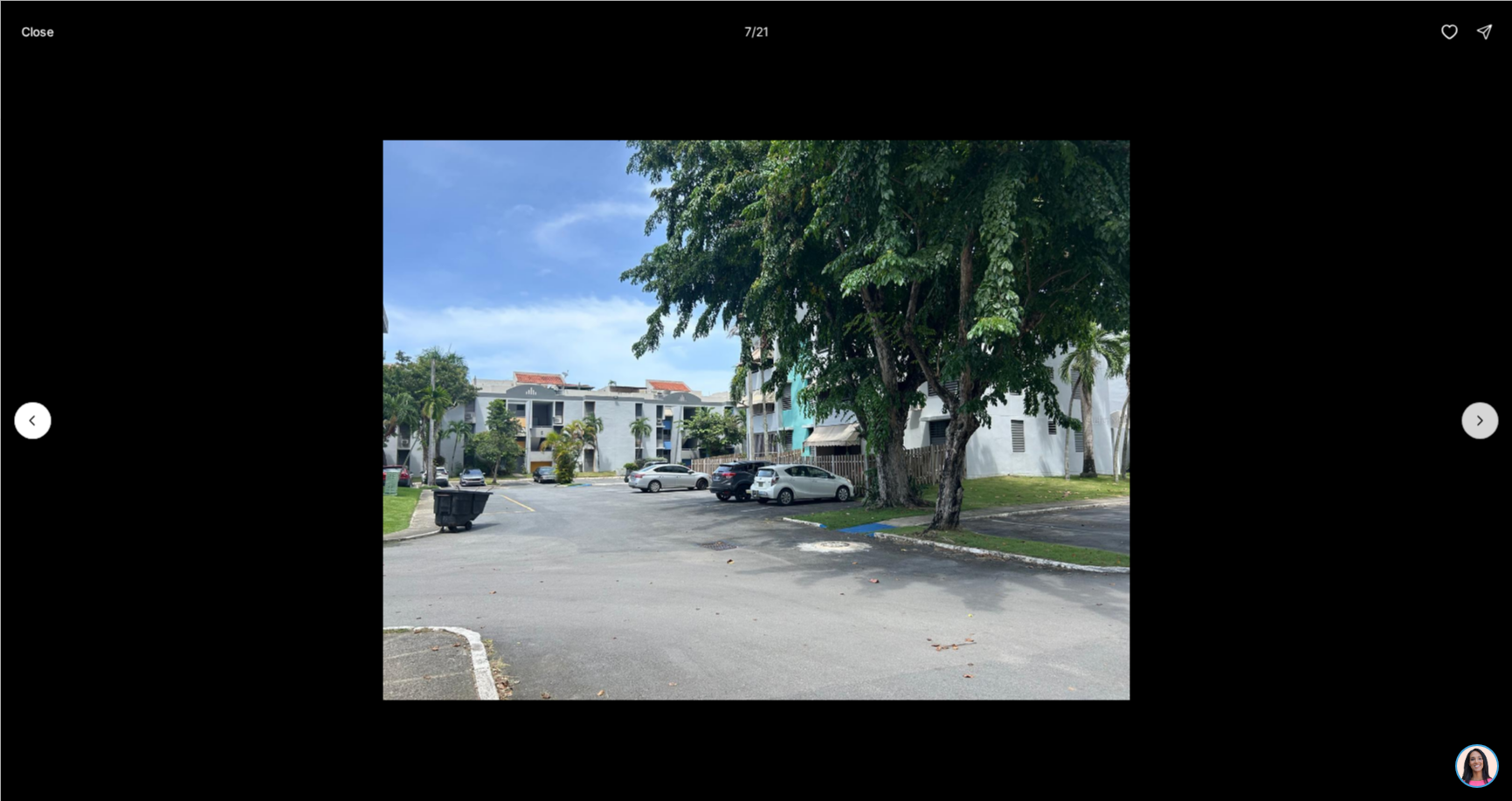
click at [1481, 420] on icon "Next slide" at bounding box center [1480, 420] width 18 height 18
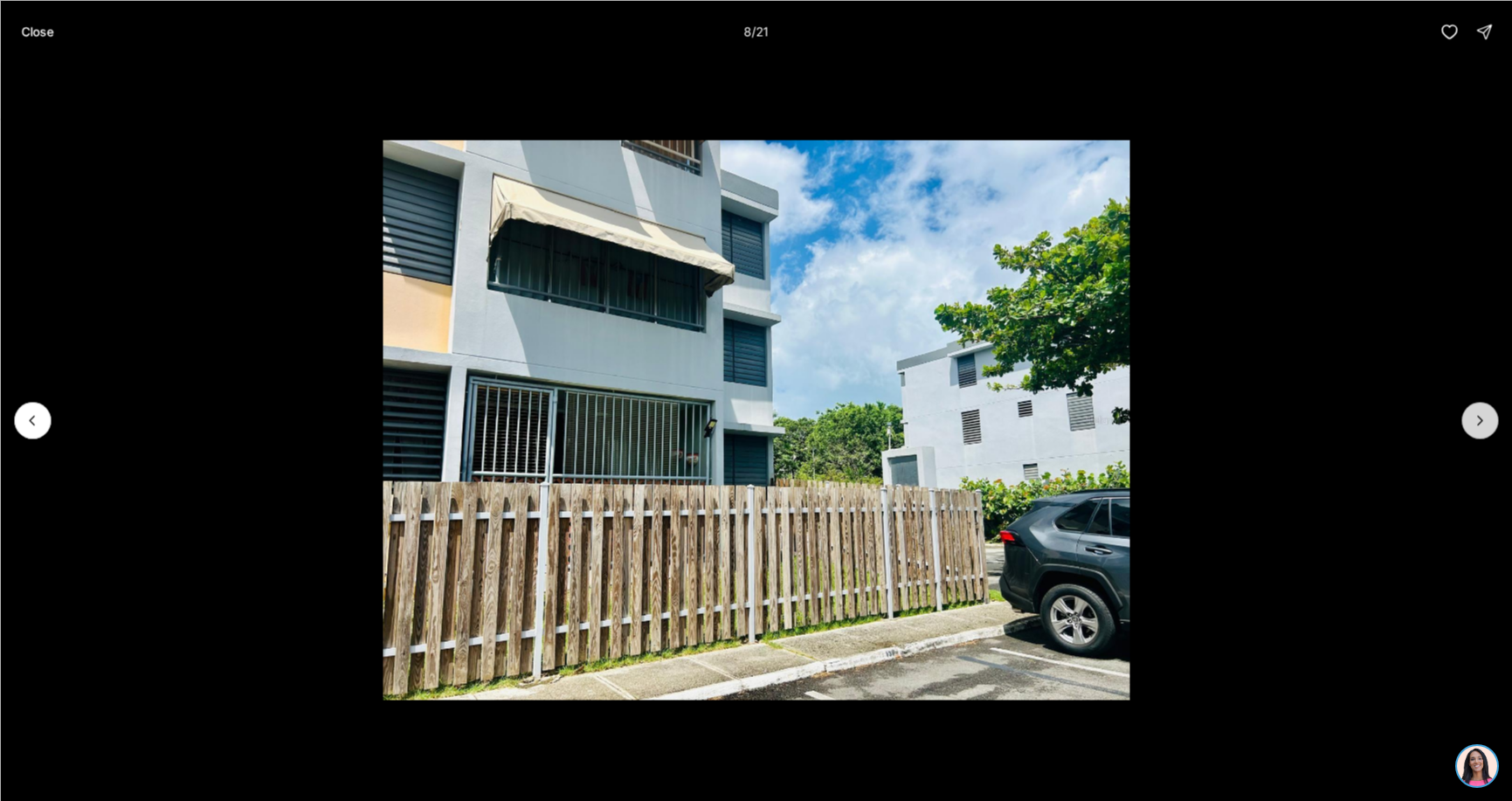
click at [1479, 422] on icon "Next slide" at bounding box center [1480, 420] width 18 height 18
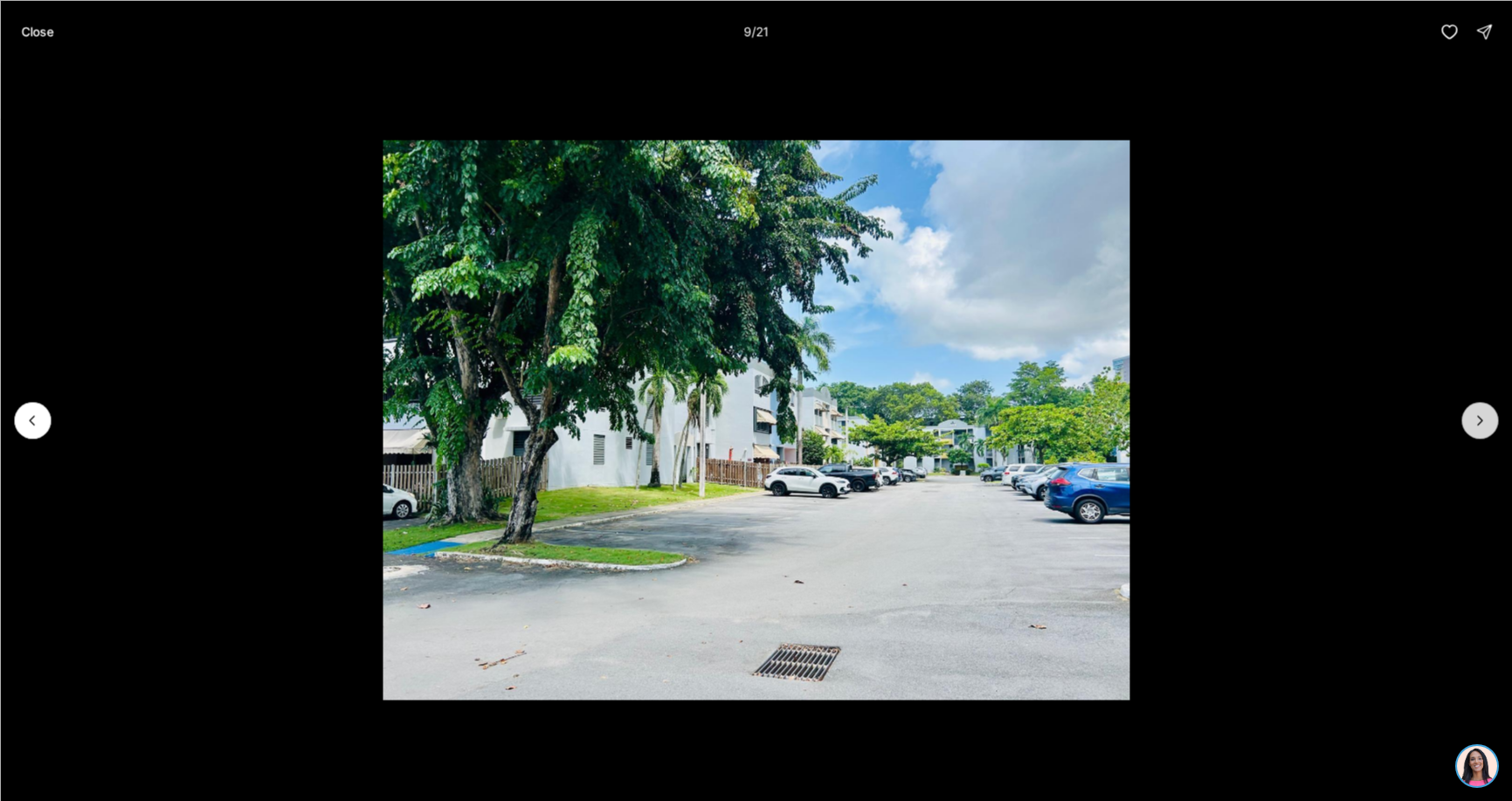
click at [1479, 422] on icon "Next slide" at bounding box center [1480, 420] width 18 height 18
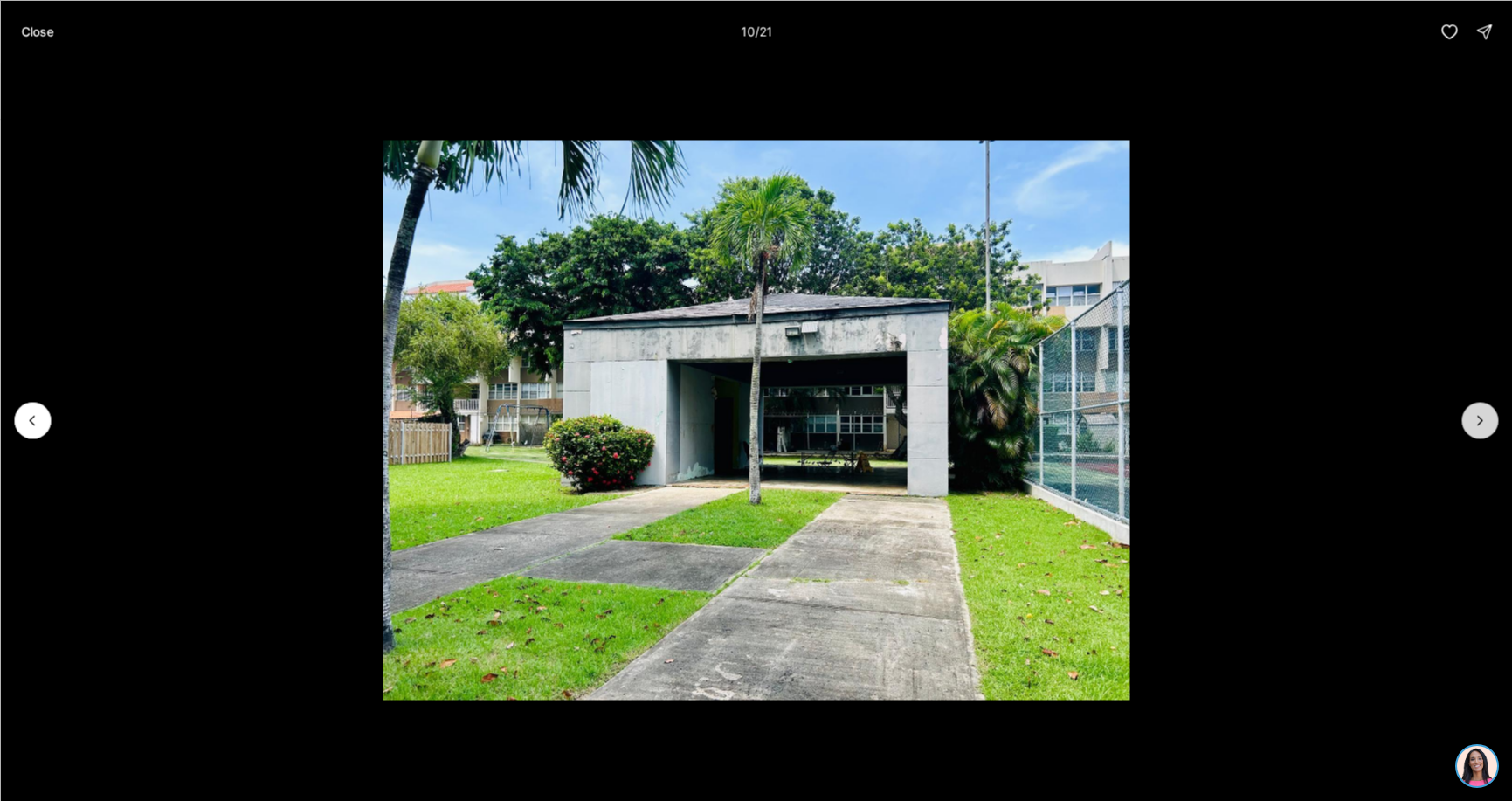
click at [1479, 422] on icon "Next slide" at bounding box center [1480, 420] width 18 height 18
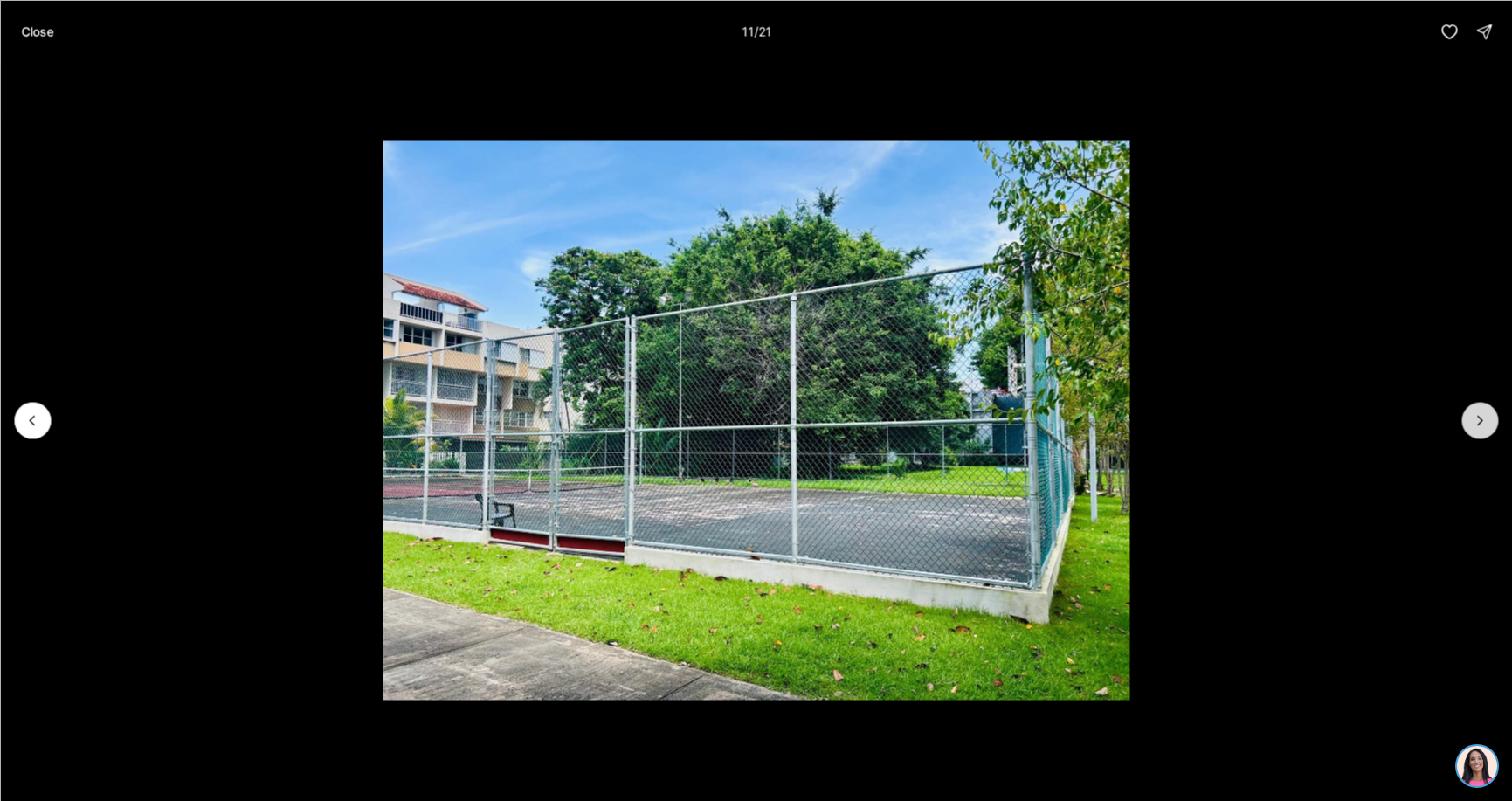
click at [1479, 422] on icon "Next slide" at bounding box center [1480, 420] width 18 height 18
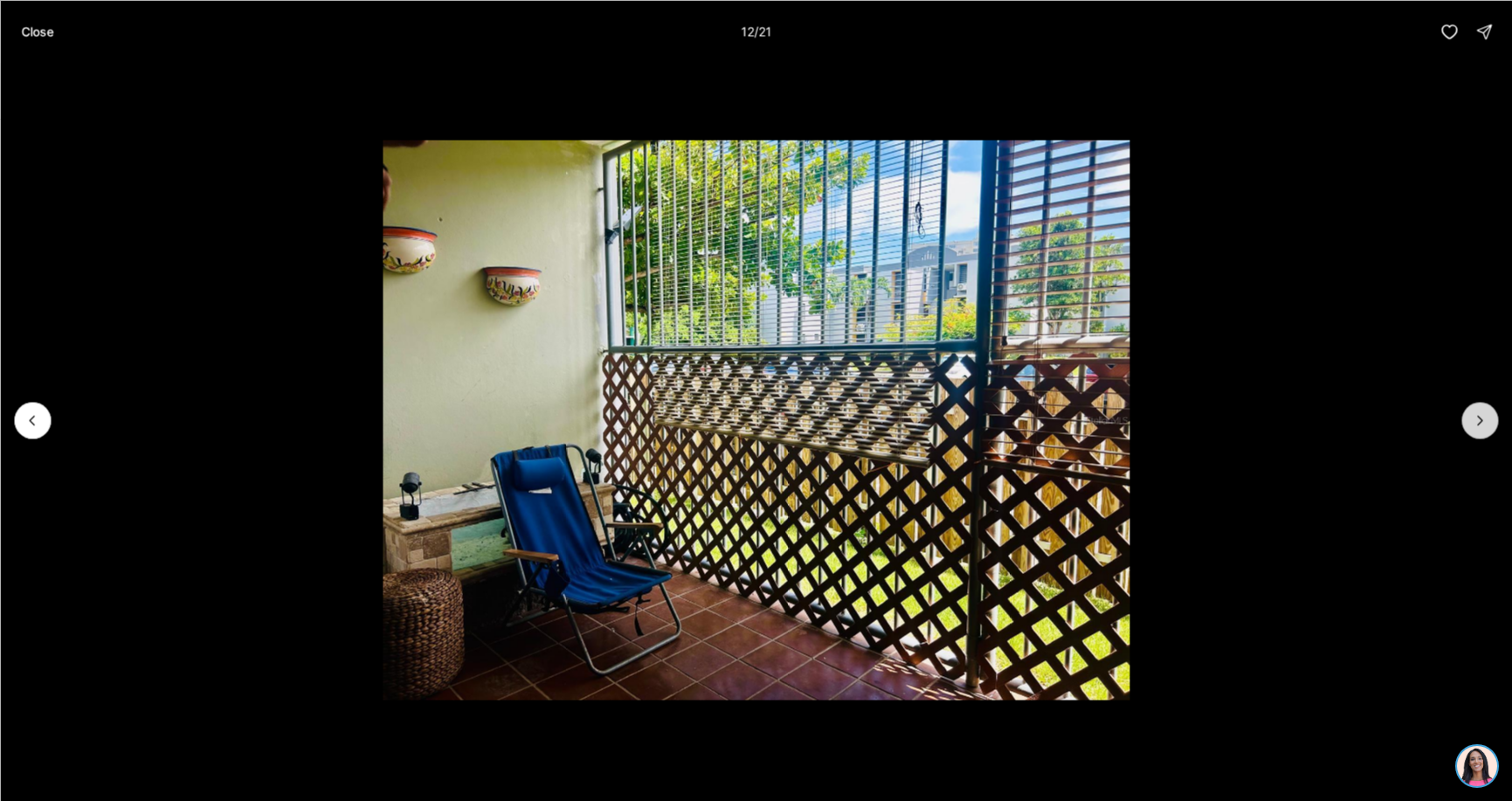
click at [1478, 423] on icon "Next slide" at bounding box center [1480, 420] width 18 height 18
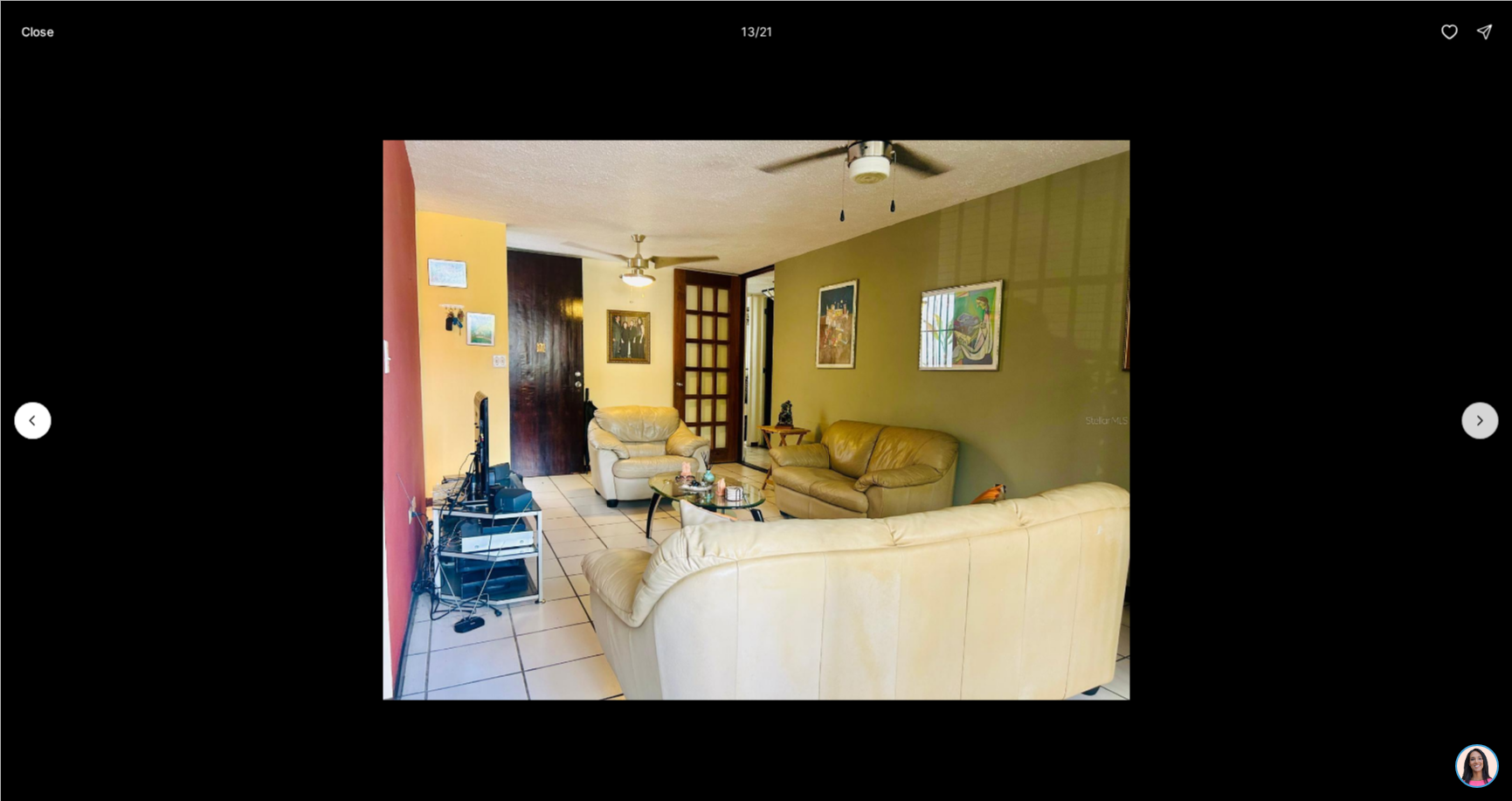
click at [1478, 423] on icon "Next slide" at bounding box center [1480, 420] width 18 height 18
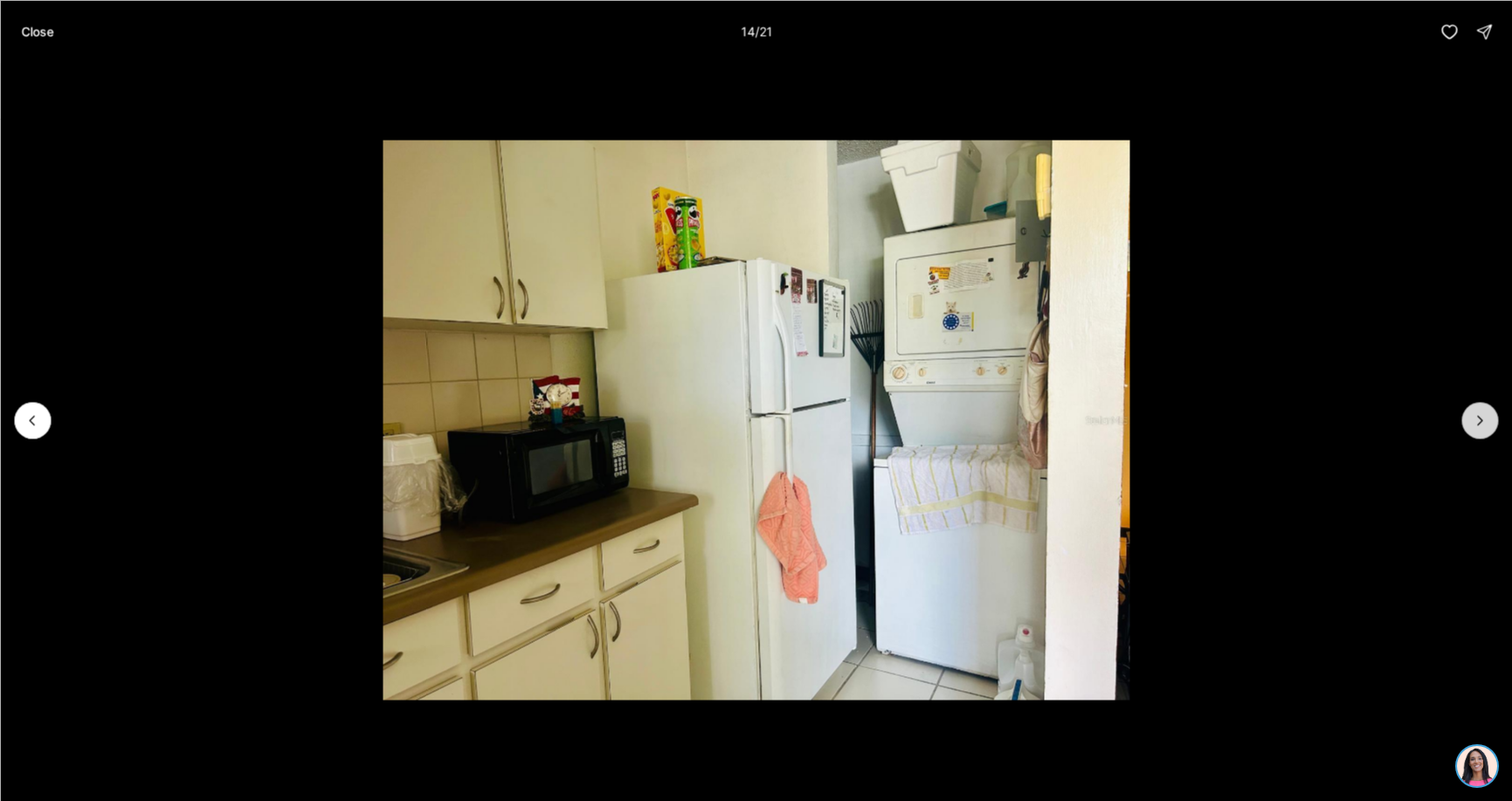
click at [1478, 423] on icon "Next slide" at bounding box center [1480, 420] width 18 height 18
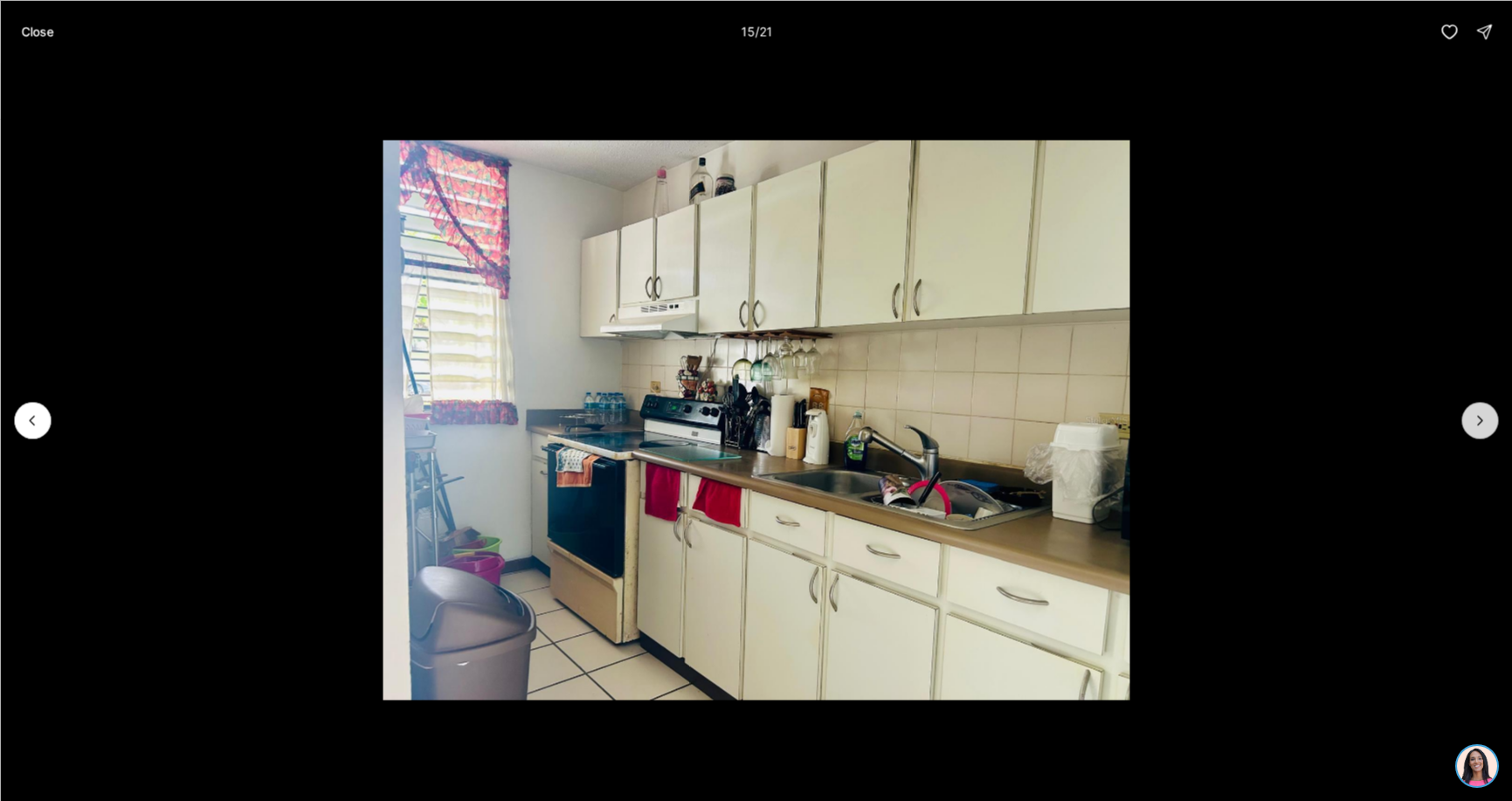
click at [1478, 423] on icon "Next slide" at bounding box center [1480, 420] width 18 height 18
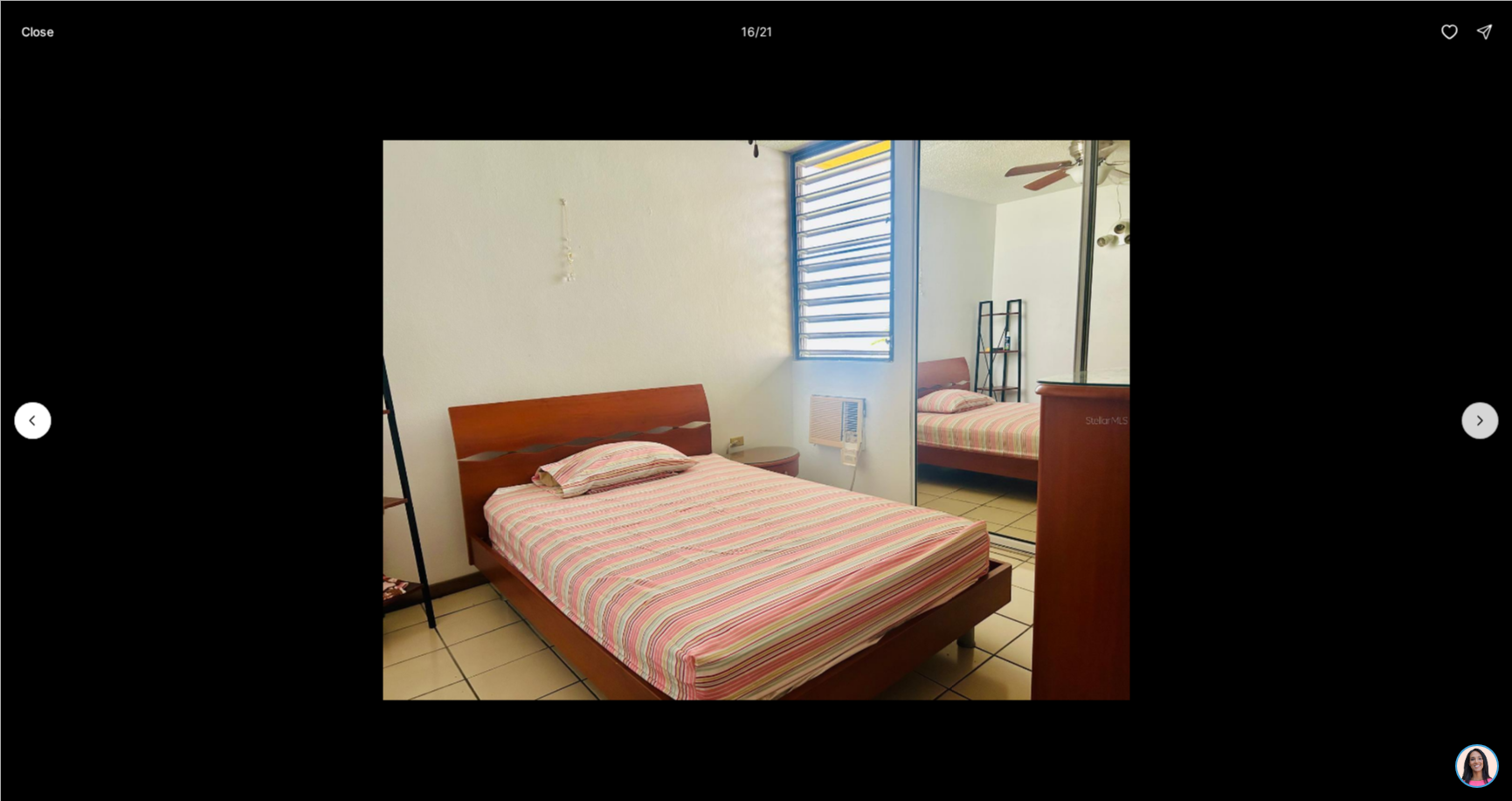
click at [1478, 423] on icon "Next slide" at bounding box center [1480, 420] width 18 height 18
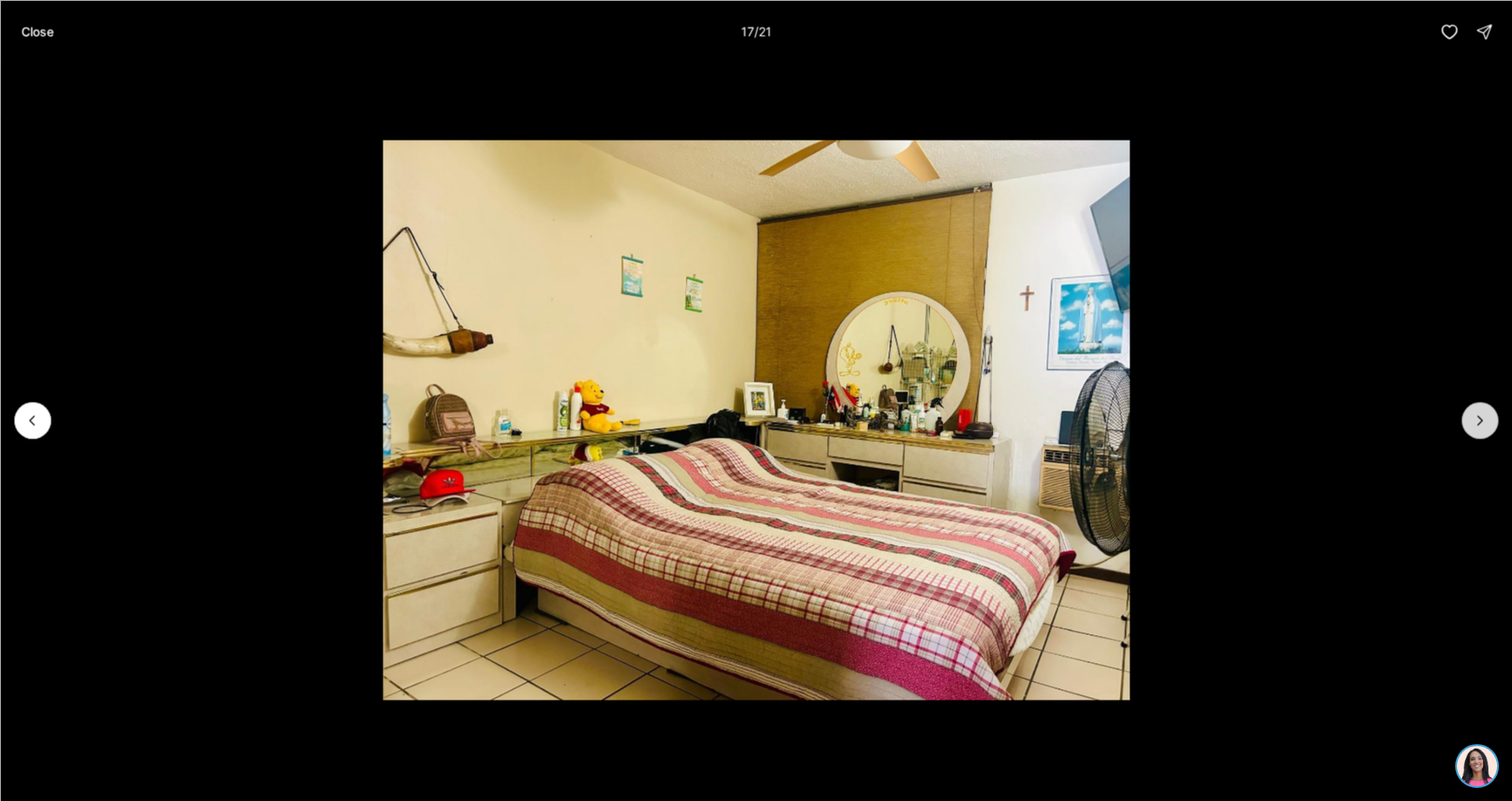
click at [1476, 423] on icon "Next slide" at bounding box center [1480, 420] width 18 height 18
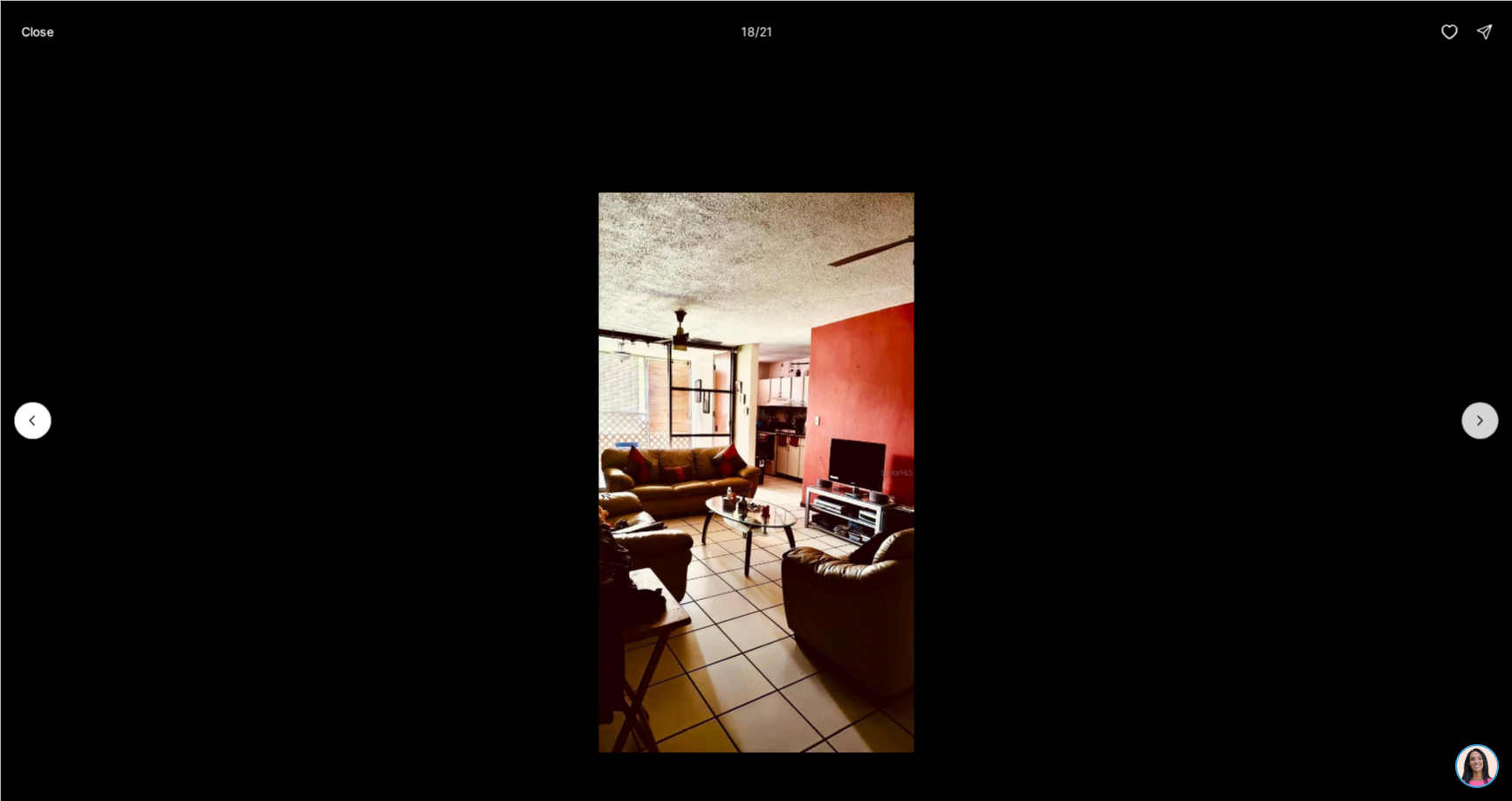
click at [1476, 423] on icon "Next slide" at bounding box center [1480, 420] width 18 height 18
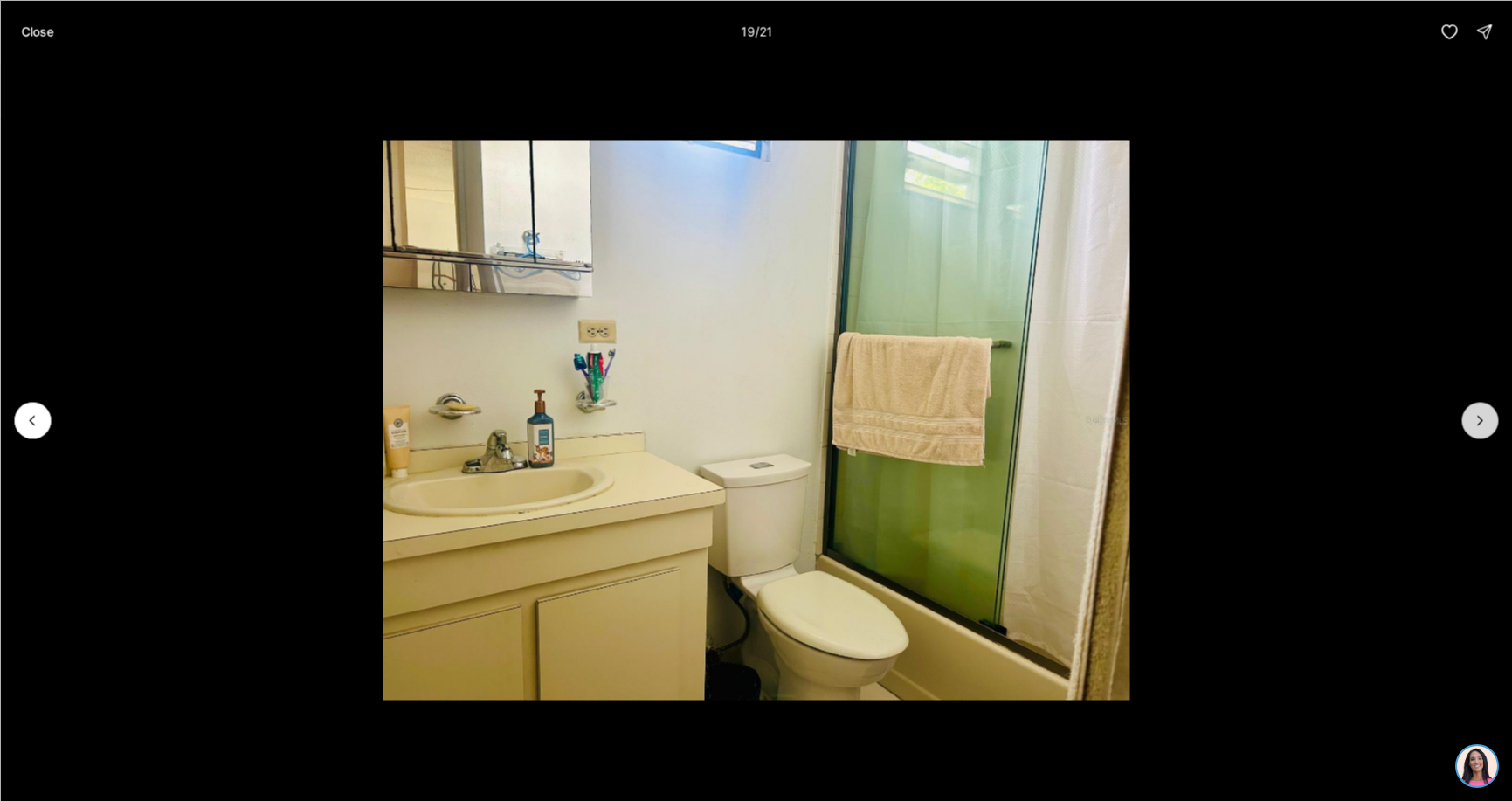
click at [1476, 423] on icon "Next slide" at bounding box center [1480, 420] width 18 height 18
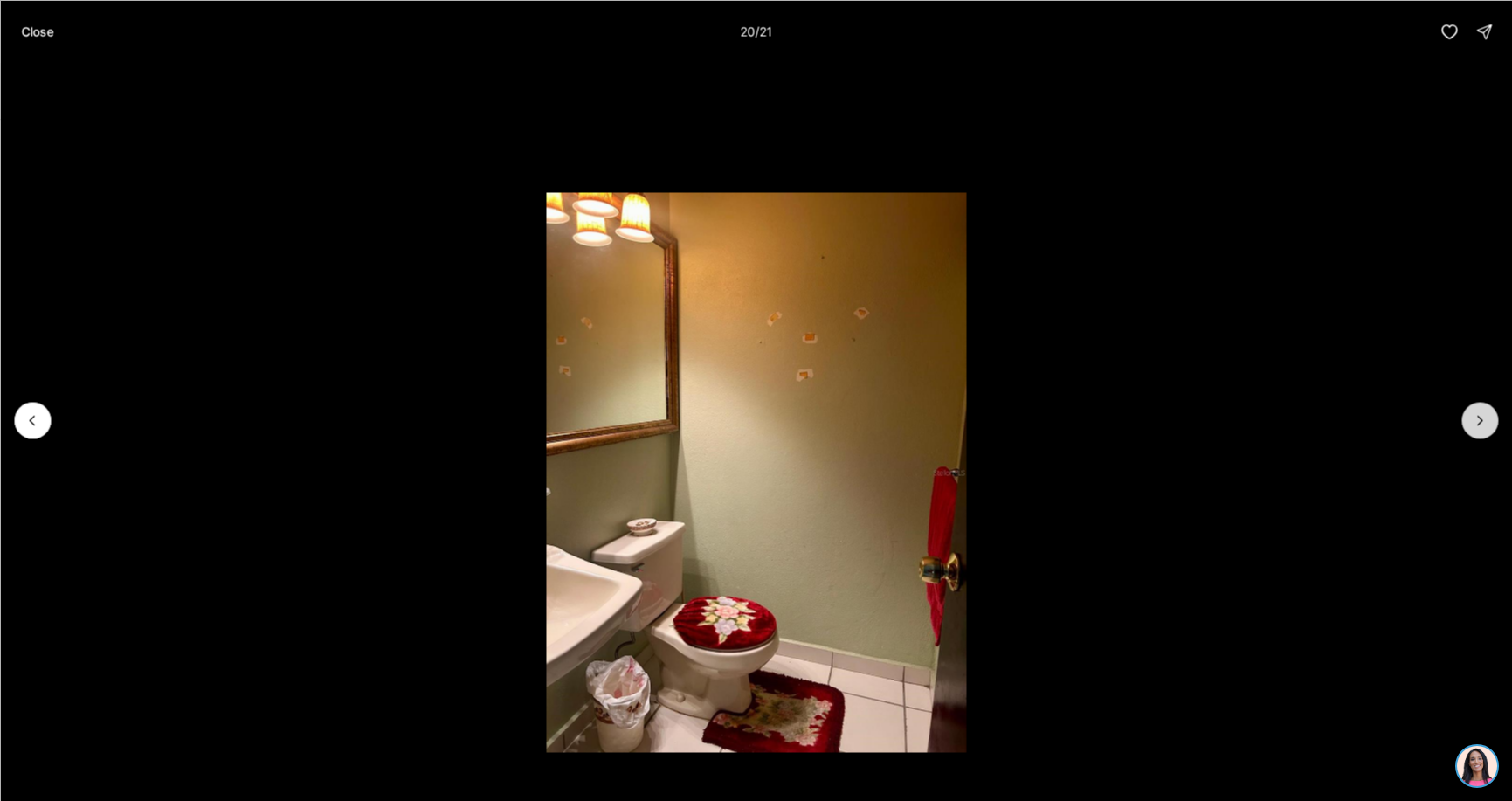
click at [1482, 435] on button "Next slide" at bounding box center [1480, 420] width 37 height 37
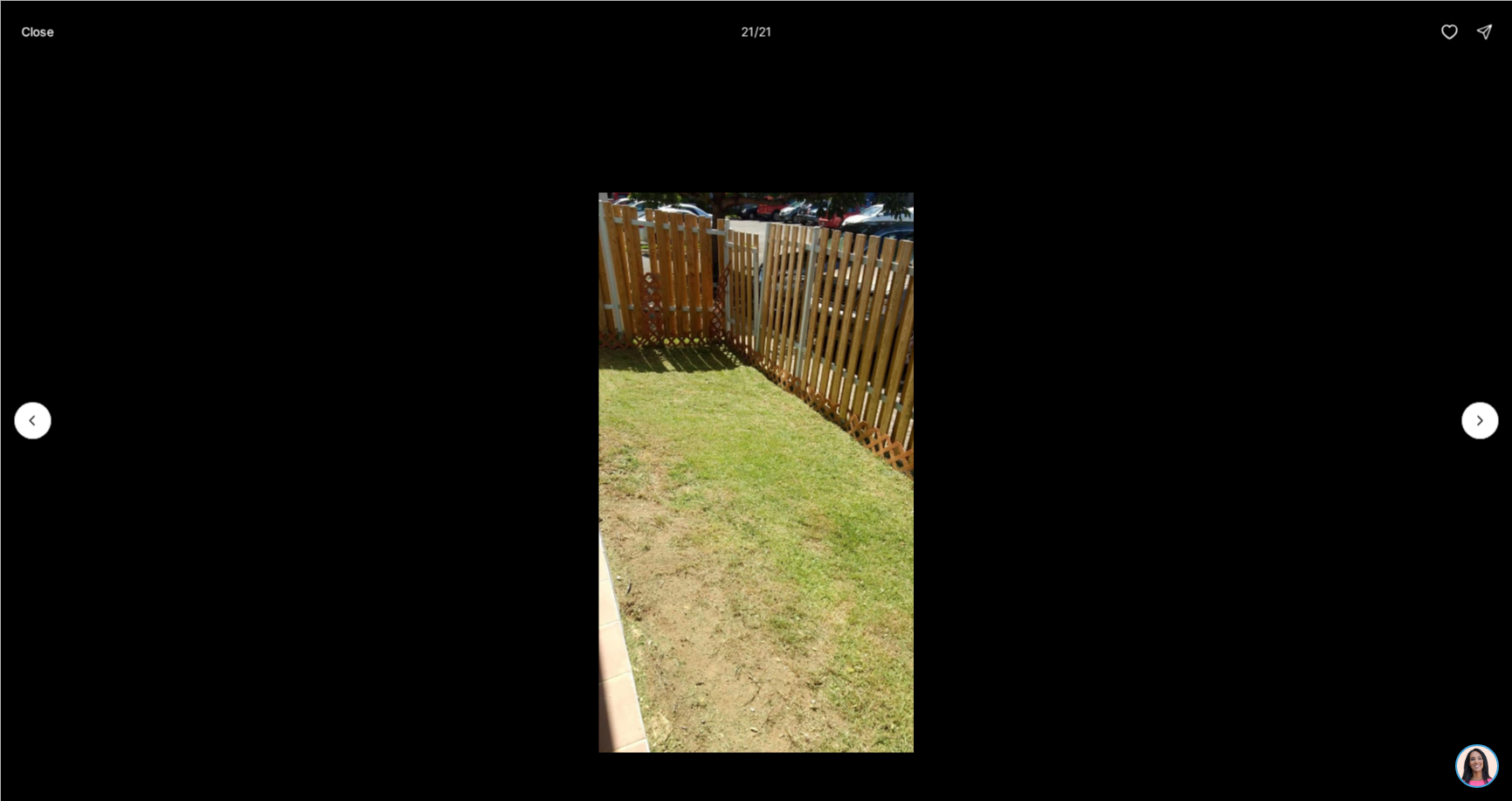
click at [1472, 436] on div at bounding box center [1480, 420] width 37 height 37
click at [1473, 425] on div at bounding box center [1480, 420] width 37 height 37
click at [1473, 424] on div at bounding box center [1480, 420] width 37 height 37
click at [1473, 420] on div at bounding box center [1480, 420] width 37 height 37
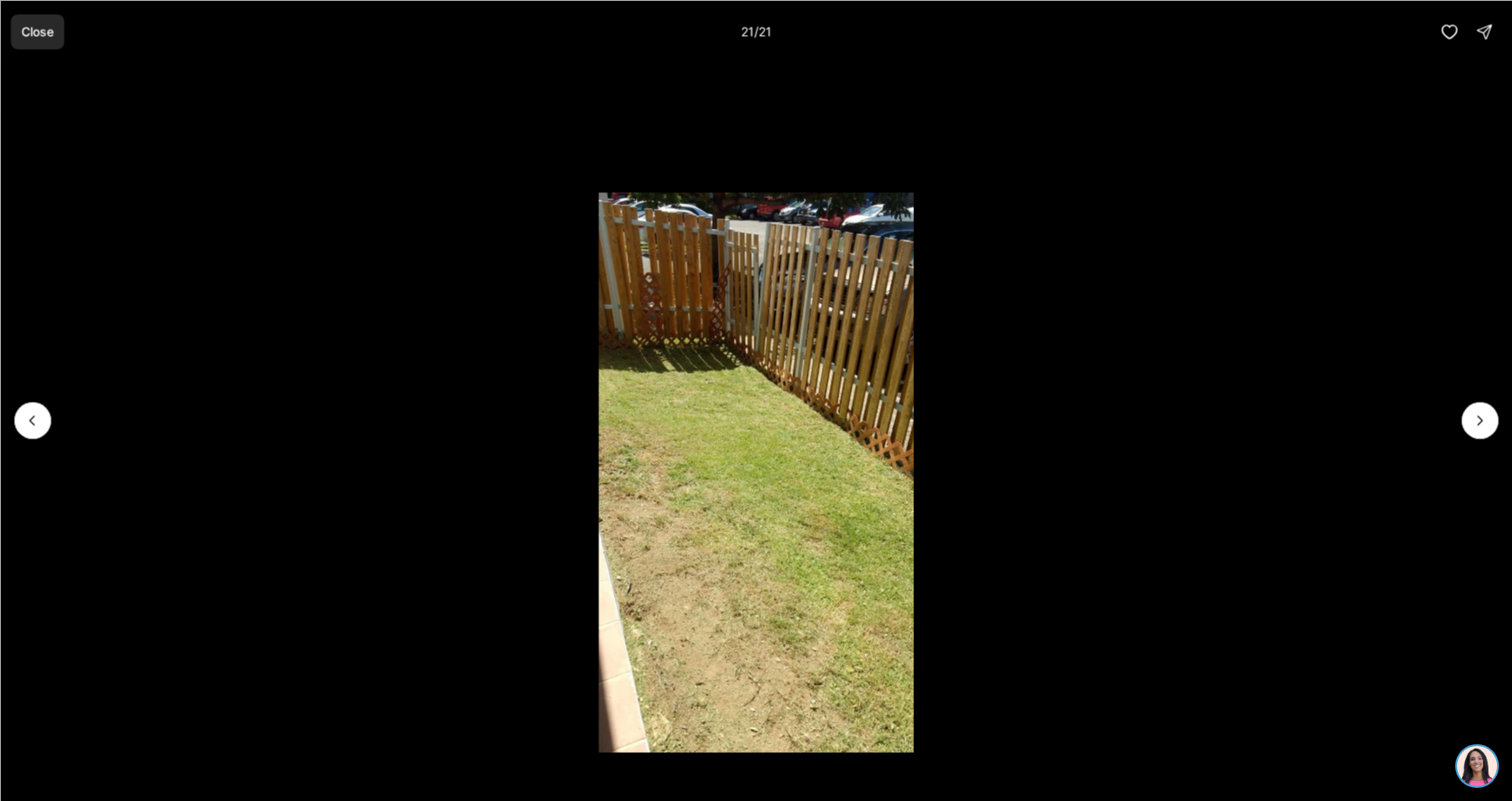
click at [48, 35] on p "Close" at bounding box center [37, 31] width 32 height 14
